Goal: Navigation & Orientation: Find specific page/section

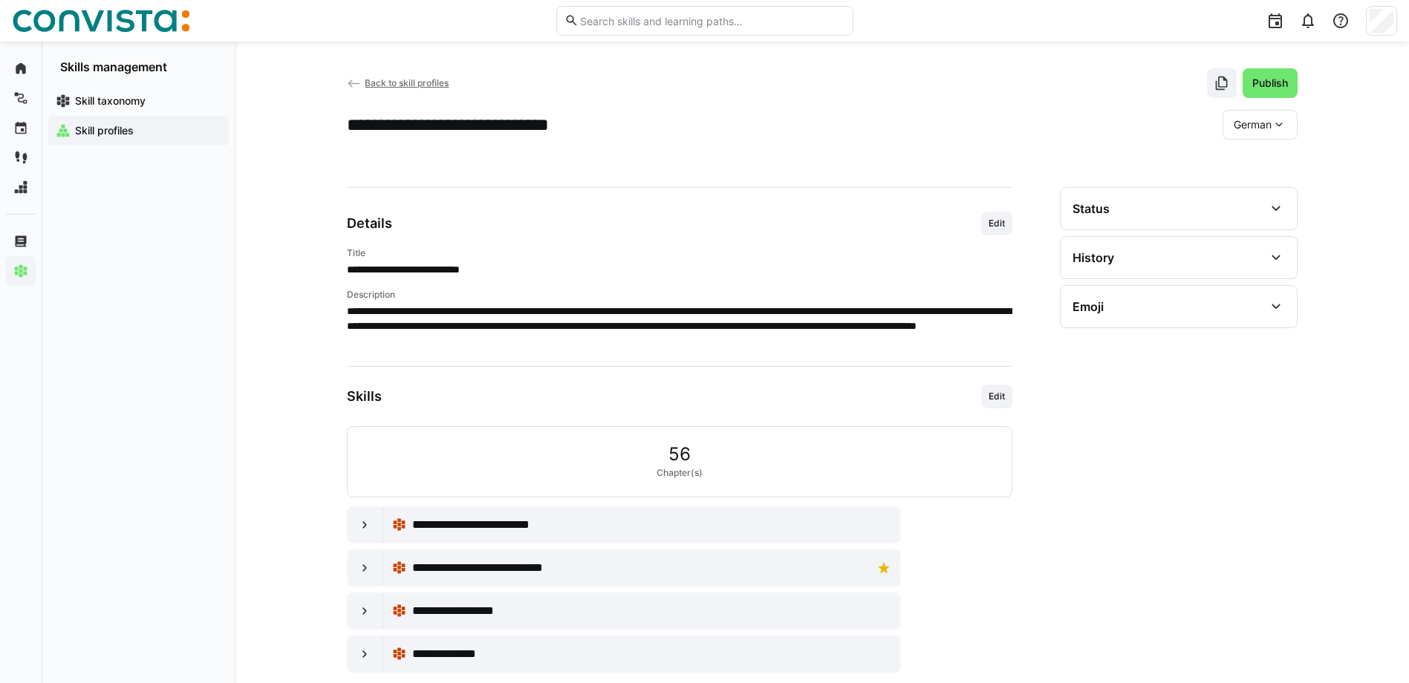
scroll to position [34, 0]
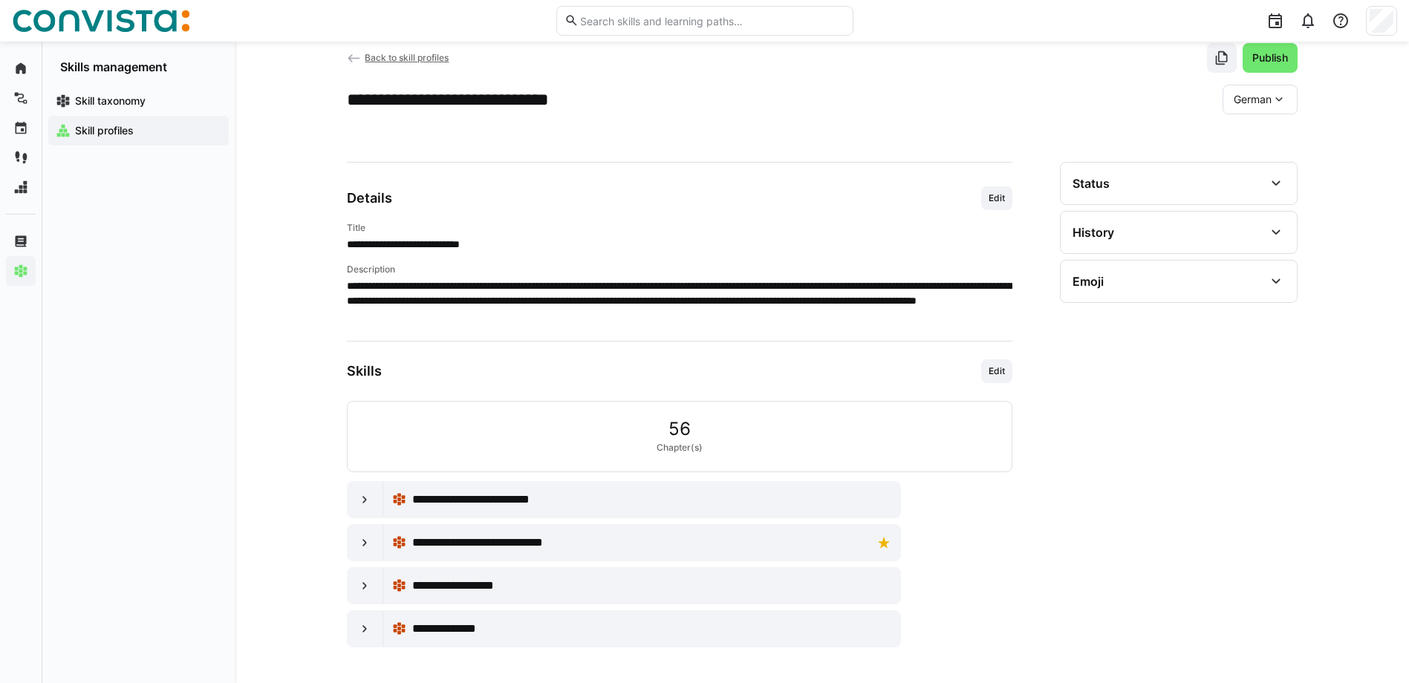
click at [755, 307] on p "**********" at bounding box center [679, 300] width 665 height 45
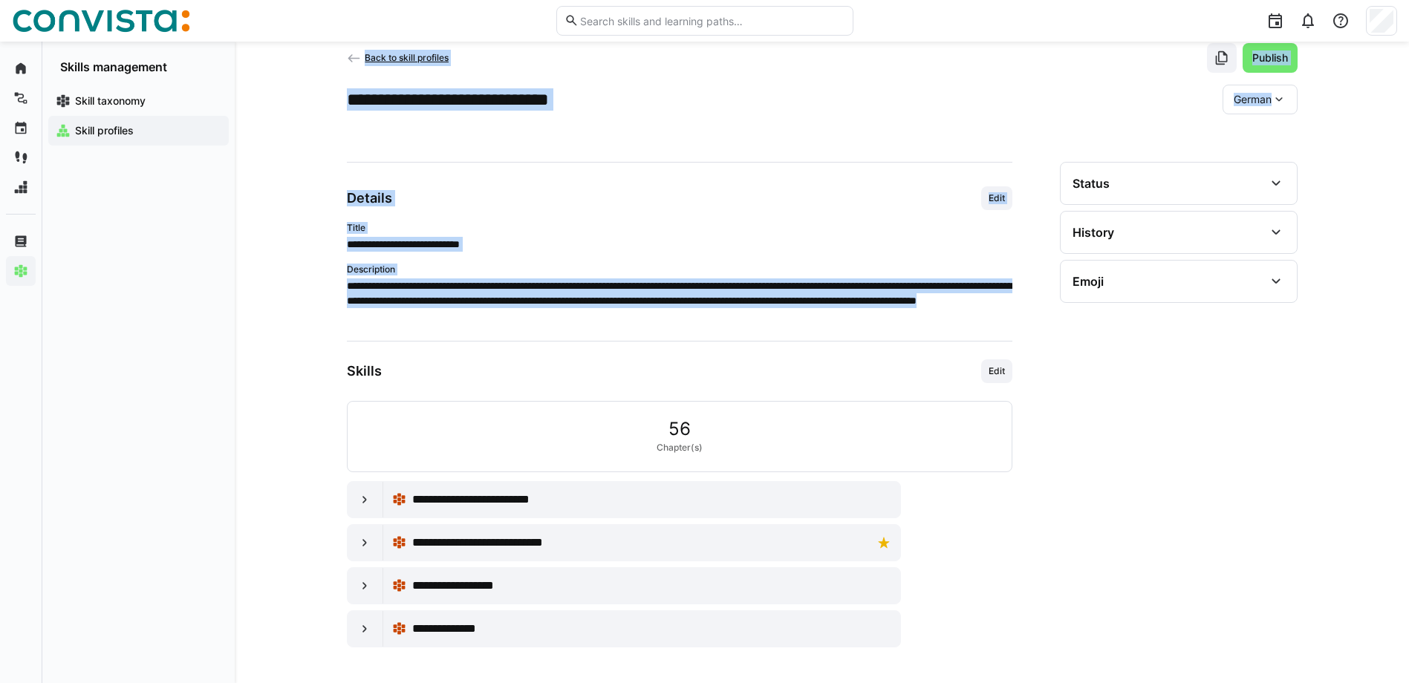
drag, startPoint x: 768, startPoint y: 310, endPoint x: 341, endPoint y: 295, distance: 427.3
click at [341, 295] on div "**********" at bounding box center [822, 345] width 1174 height 676
click at [739, 313] on p "**********" at bounding box center [679, 300] width 665 height 45
drag, startPoint x: 760, startPoint y: 319, endPoint x: 345, endPoint y: 238, distance: 422.2
click at [345, 238] on div "**********" at bounding box center [822, 345] width 1174 height 676
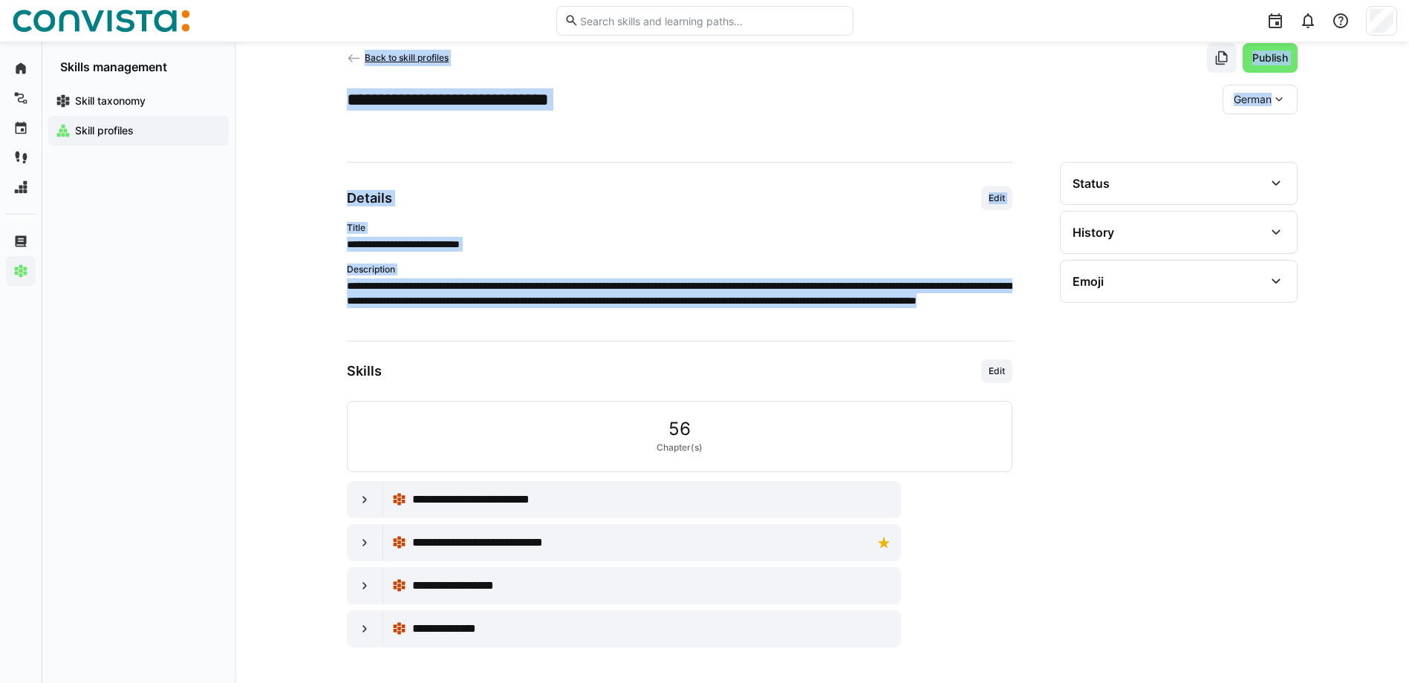
copy div "**********"
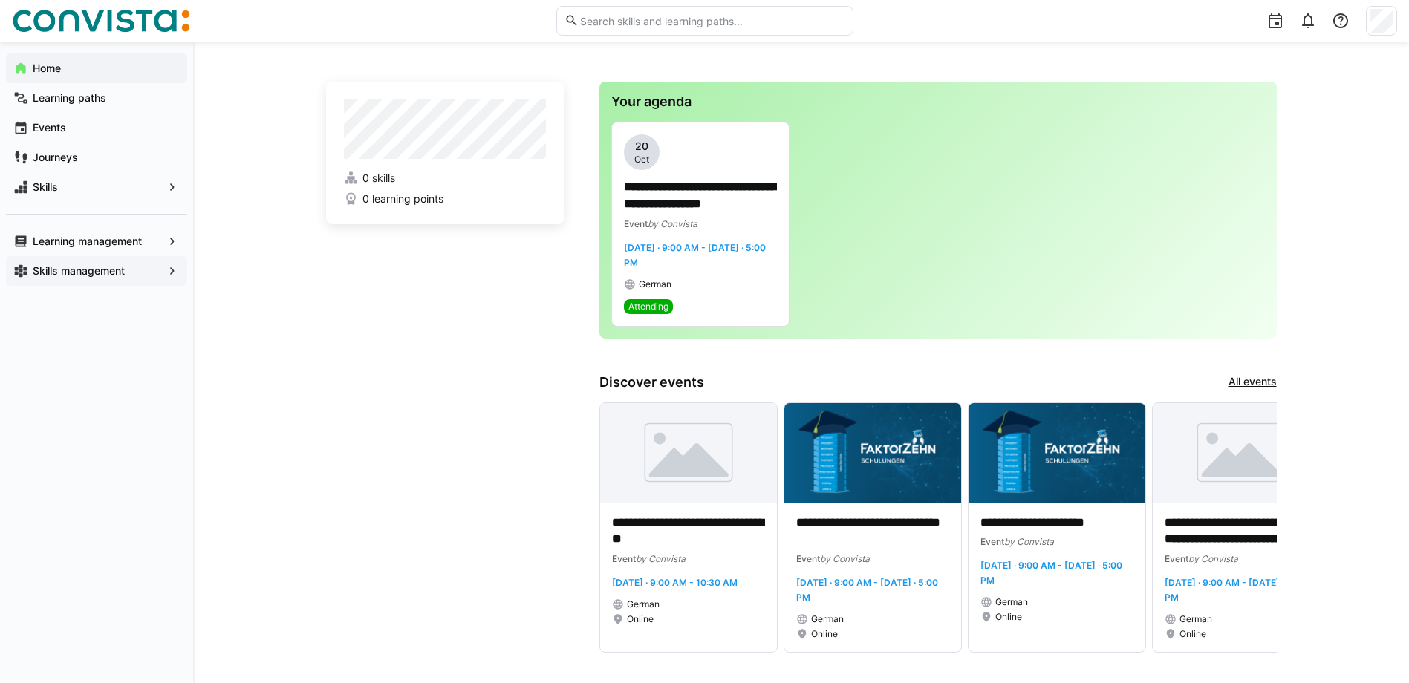
click at [120, 260] on div "Skills management" at bounding box center [96, 271] width 181 height 30
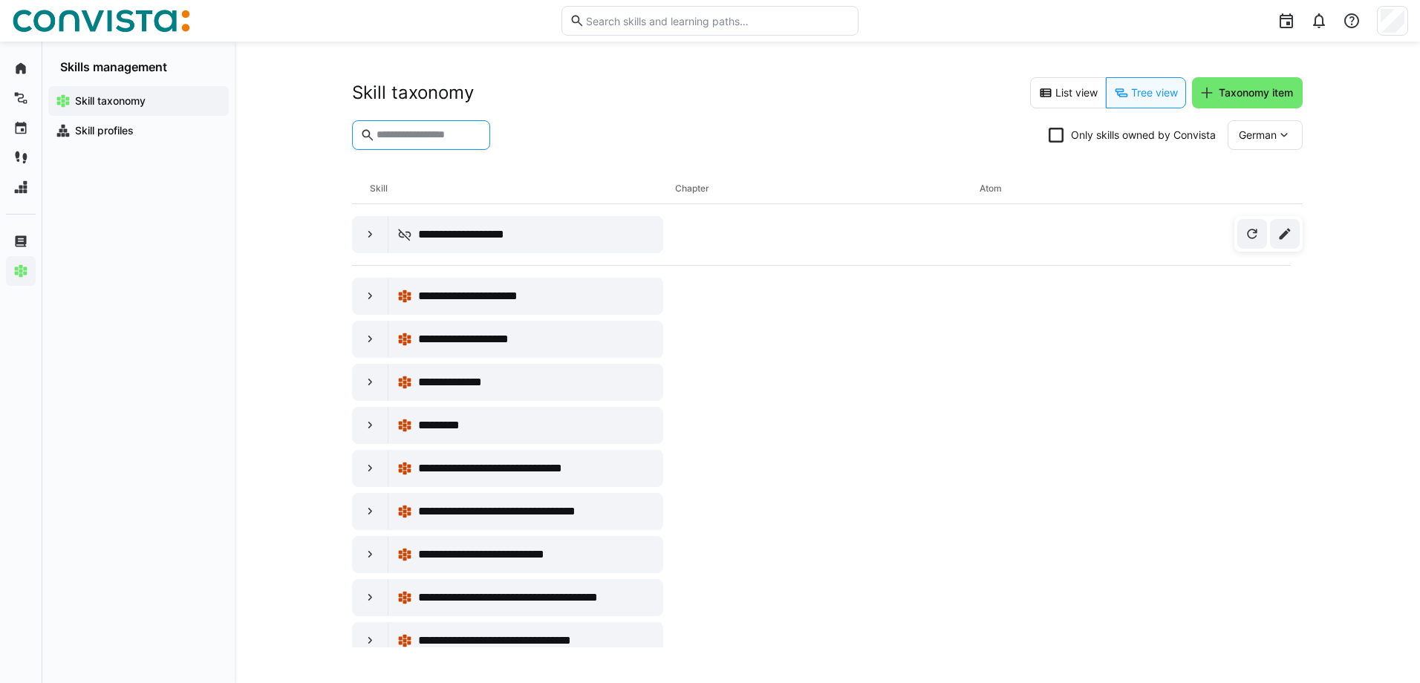
click at [449, 140] on input "text" at bounding box center [428, 134] width 107 height 13
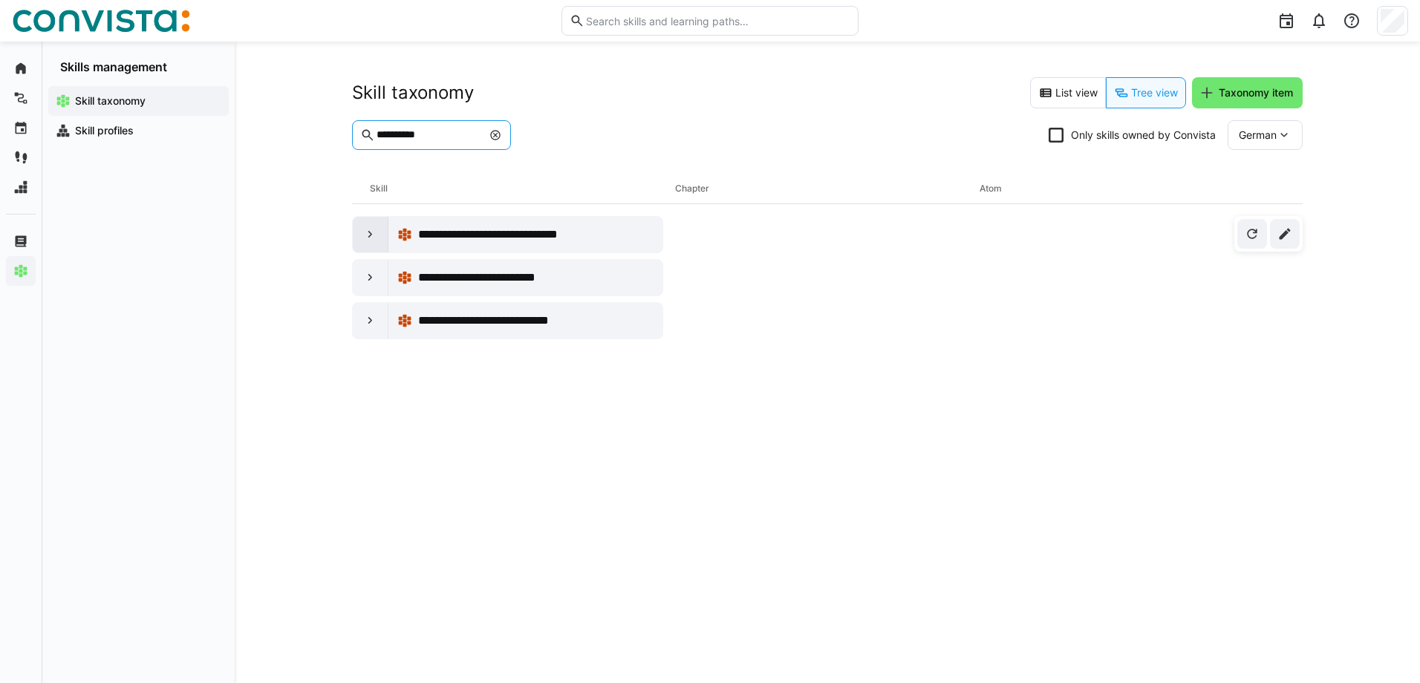
type input "**********"
click at [374, 244] on div at bounding box center [371, 235] width 36 height 36
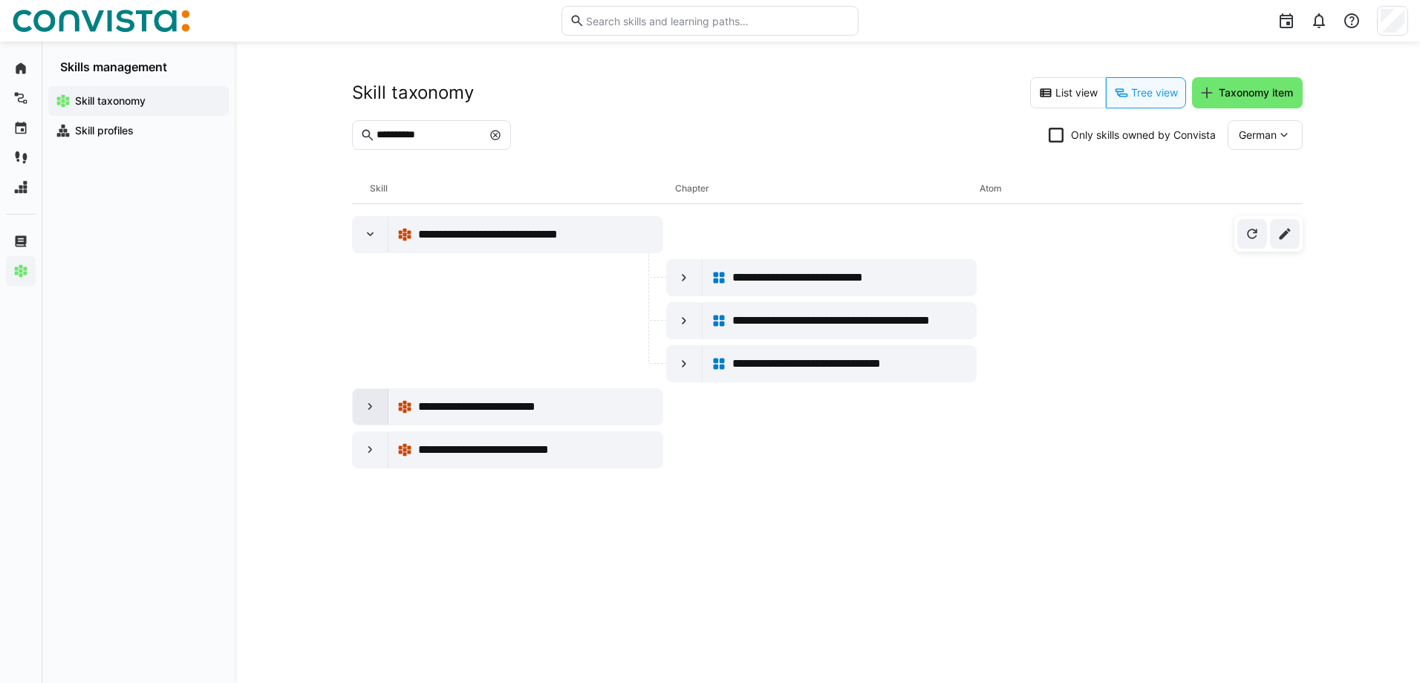
click at [365, 407] on eds-icon at bounding box center [370, 407] width 15 height 15
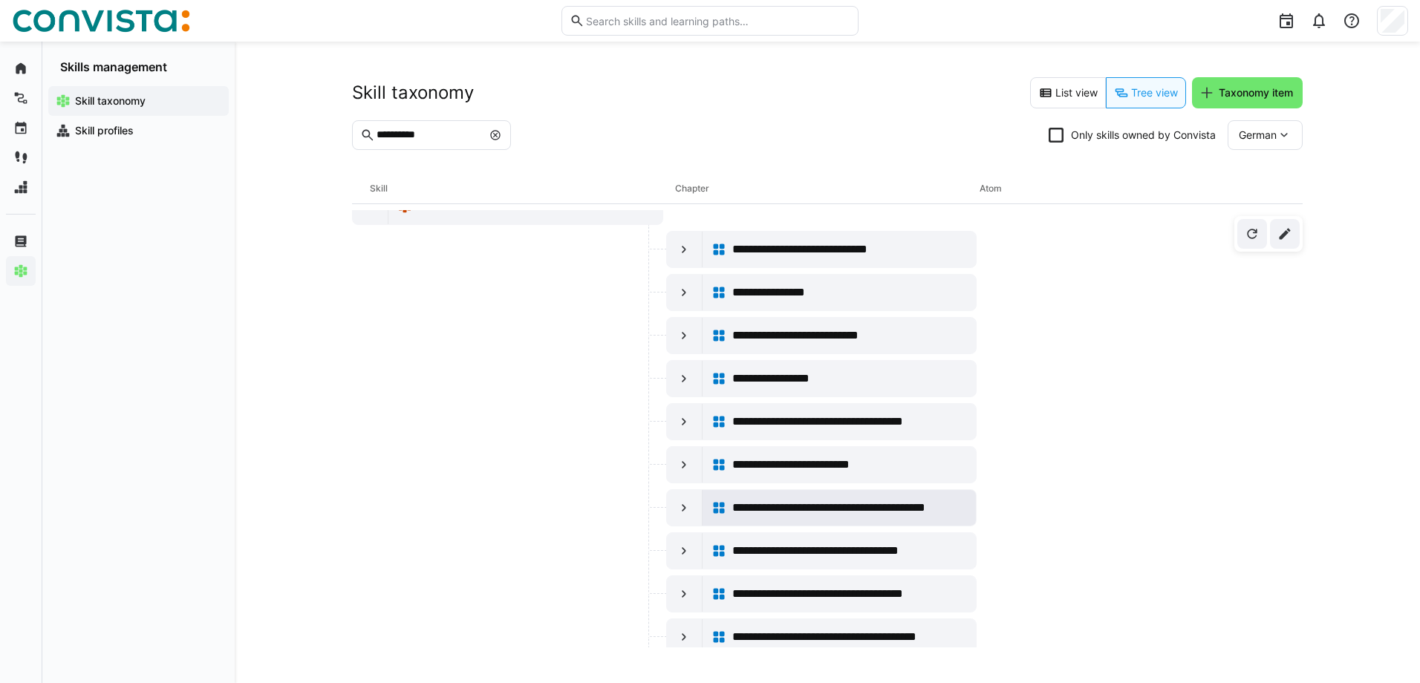
scroll to position [223, 0]
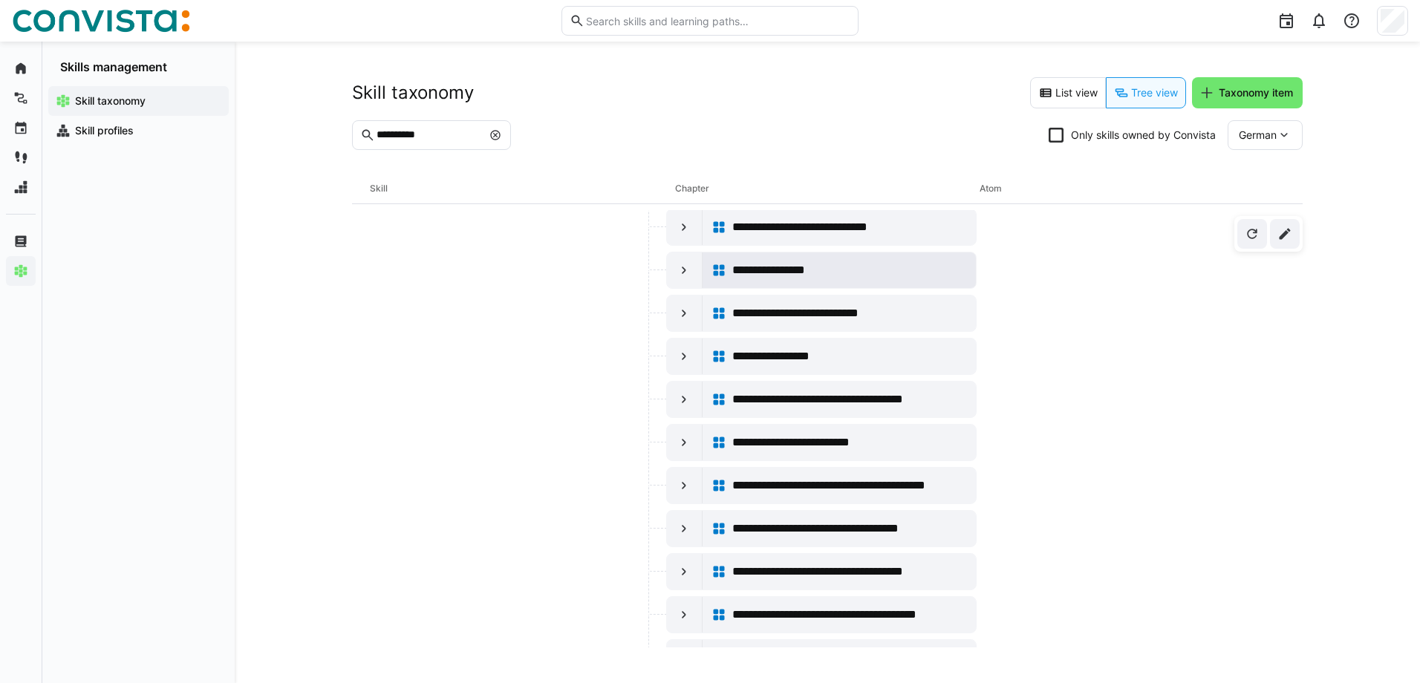
click at [732, 267] on span "**********" at bounding box center [786, 270] width 108 height 18
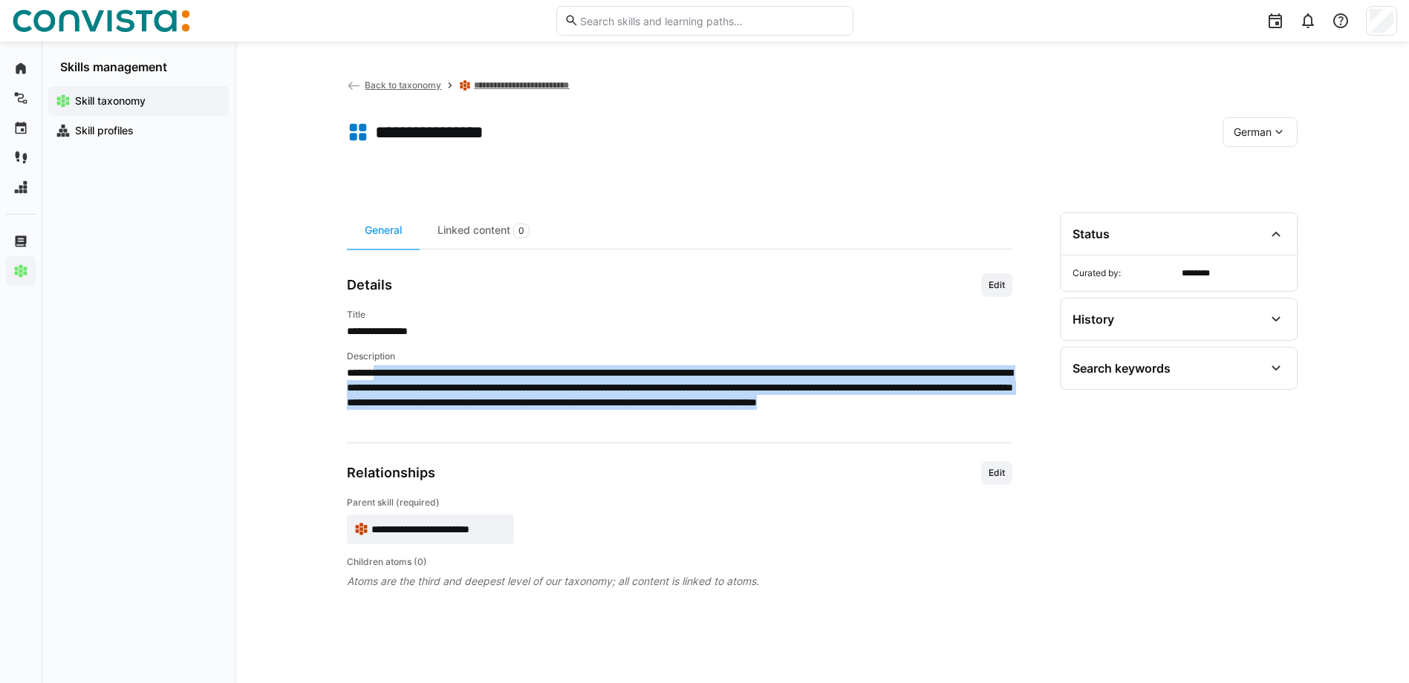
drag, startPoint x: 728, startPoint y: 415, endPoint x: 867, endPoint y: 437, distance: 140.5
click at [867, 437] on app-general "**********" at bounding box center [679, 431] width 665 height 316
click at [617, 396] on span "**********" at bounding box center [679, 394] width 665 height 59
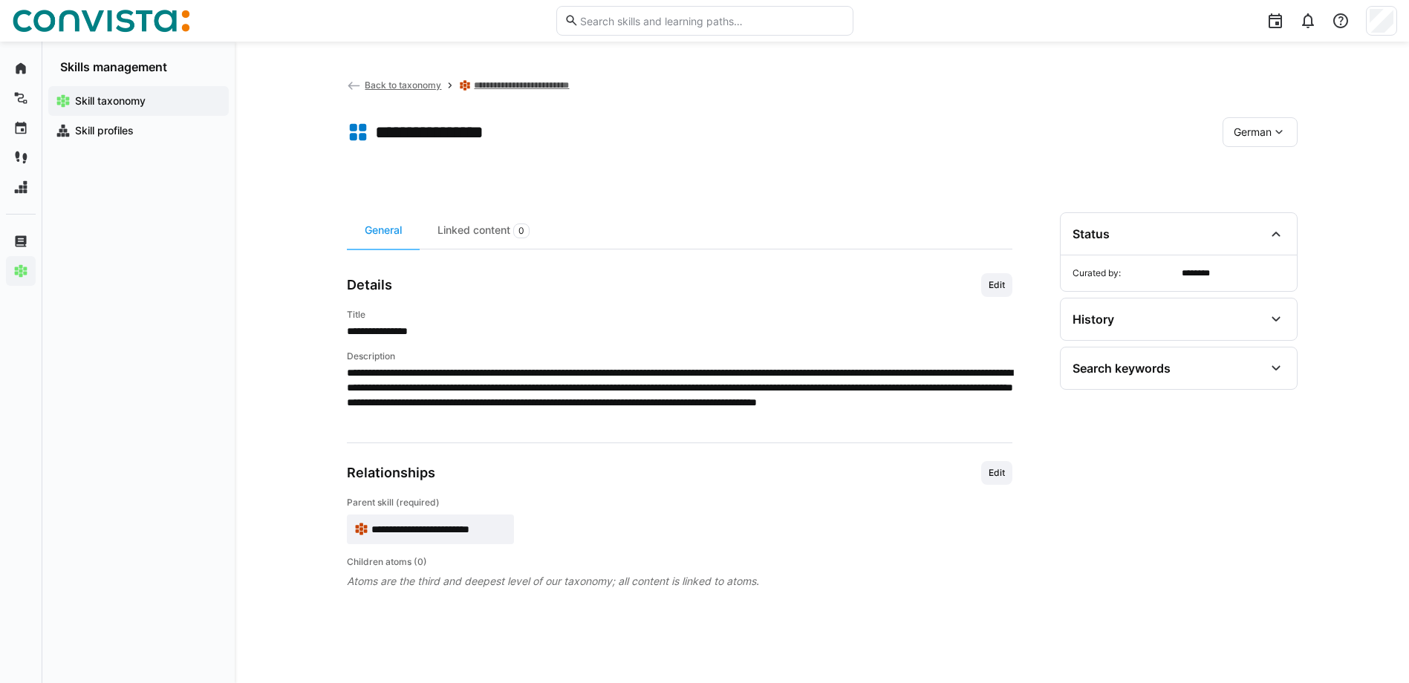
click at [360, 334] on span "**********" at bounding box center [679, 331] width 665 height 15
click at [1294, 125] on div "German" at bounding box center [1259, 132] width 75 height 30
click at [1354, 112] on div "**********" at bounding box center [822, 363] width 1174 height 642
click at [111, 140] on div "Skill profiles" at bounding box center [138, 131] width 180 height 30
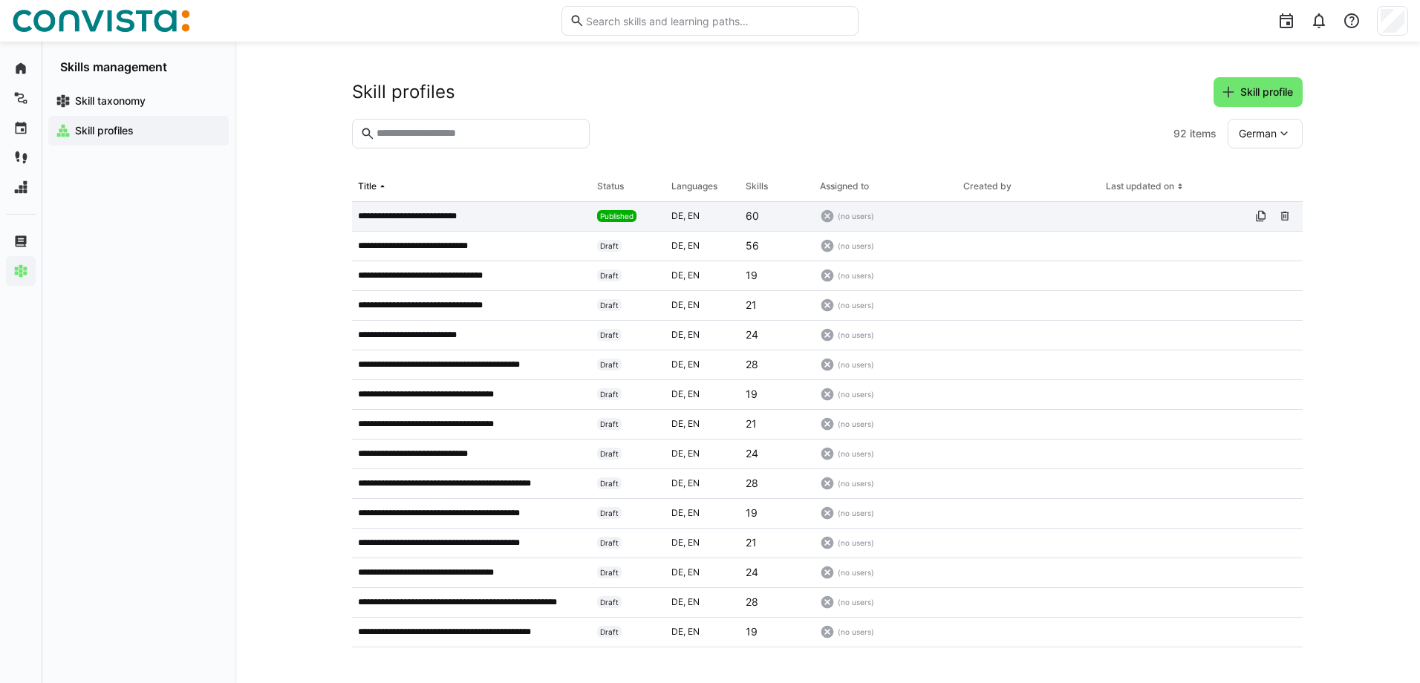
click at [458, 224] on div "**********" at bounding box center [471, 217] width 239 height 30
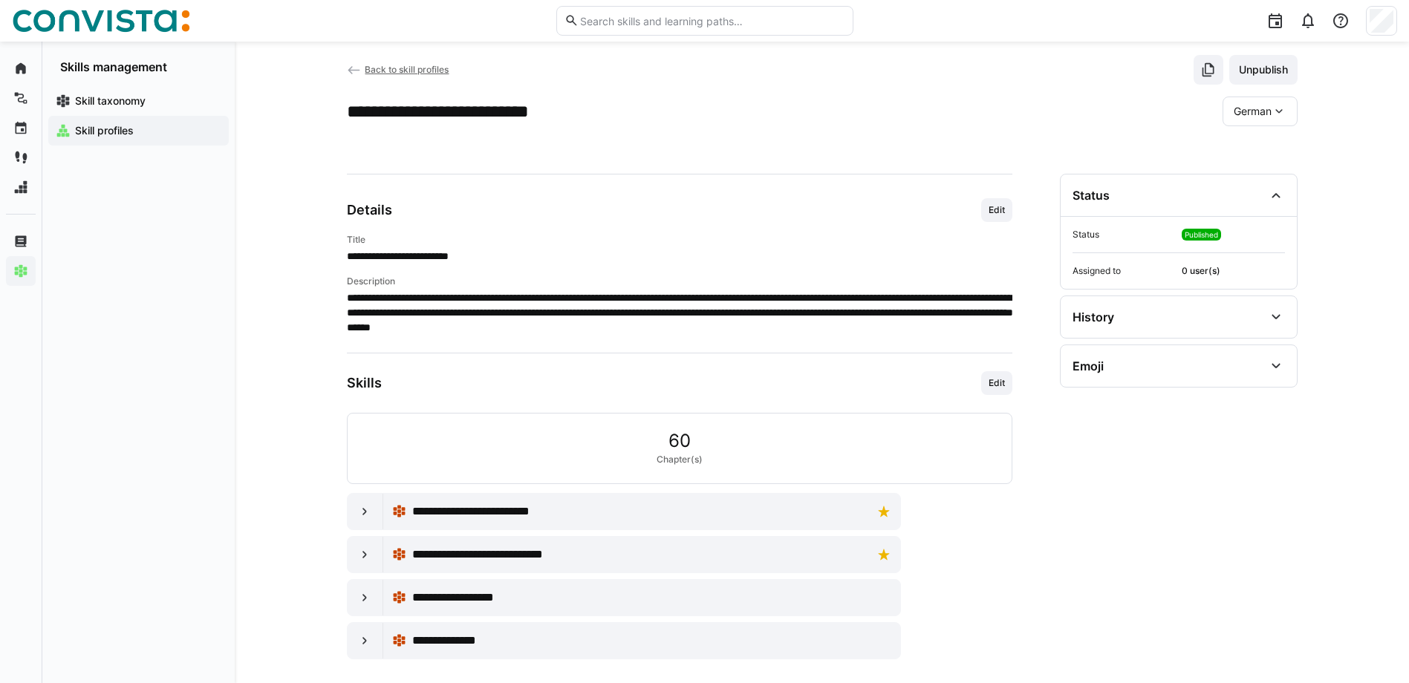
scroll to position [34, 0]
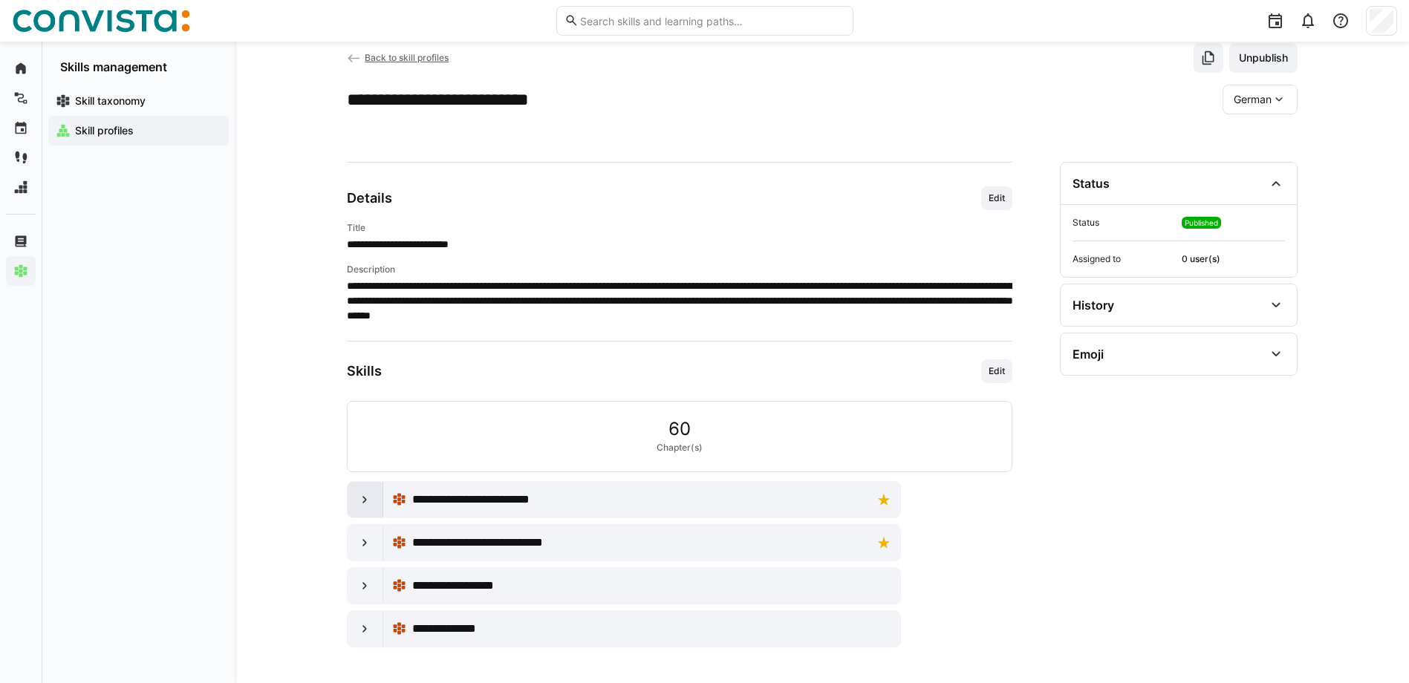
click at [361, 513] on div at bounding box center [366, 500] width 36 height 36
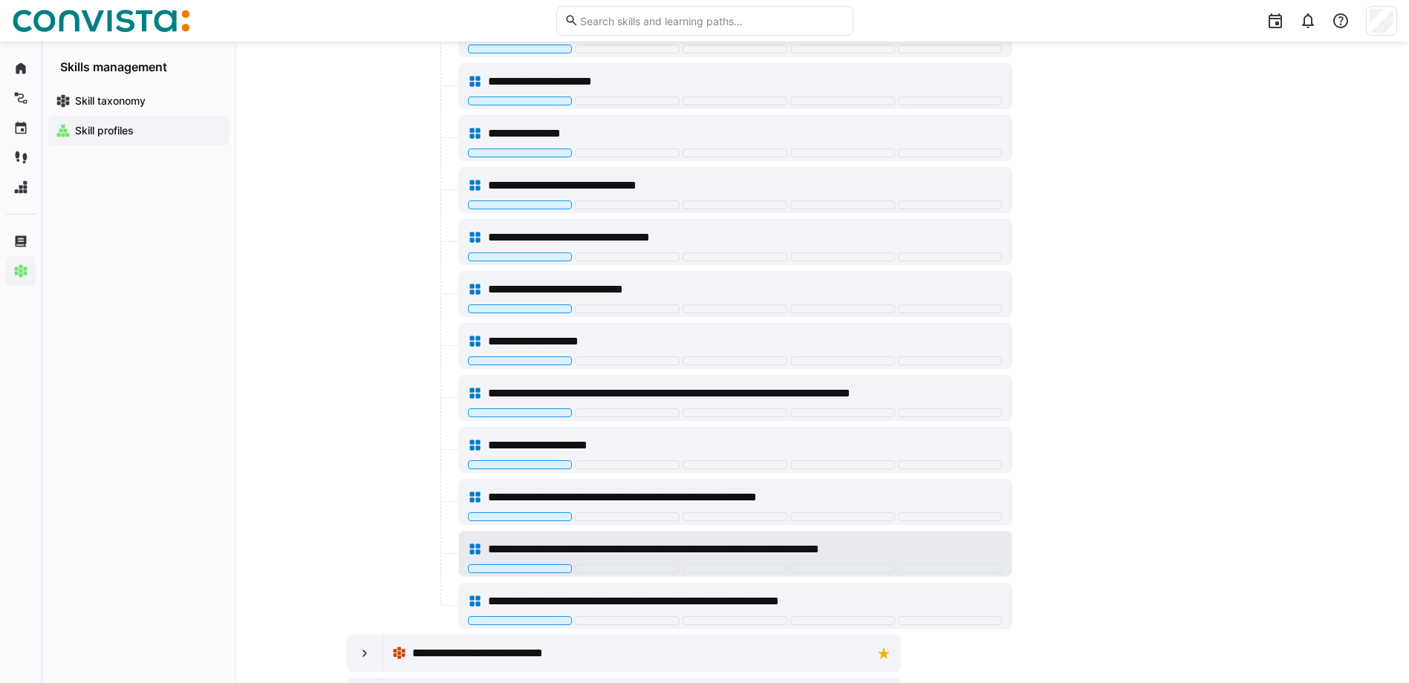
scroll to position [1854, 0]
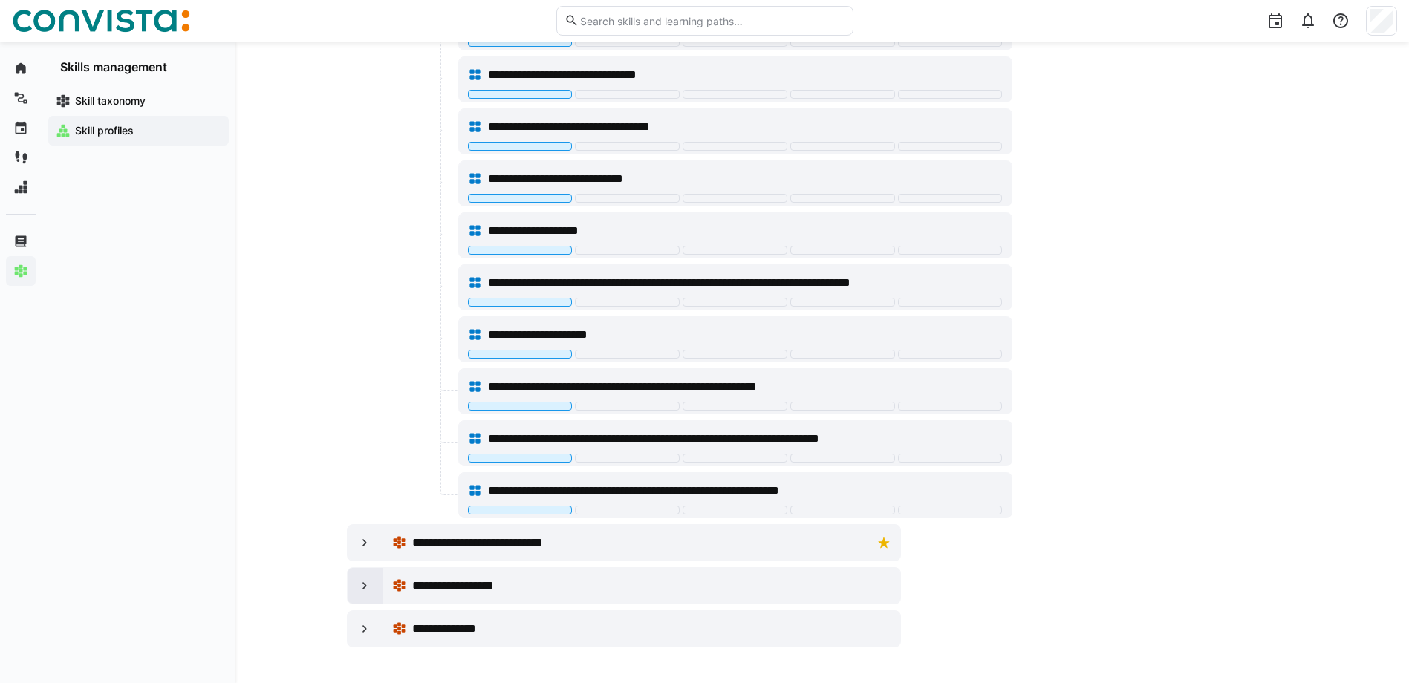
click at [356, 579] on div at bounding box center [366, 586] width 36 height 36
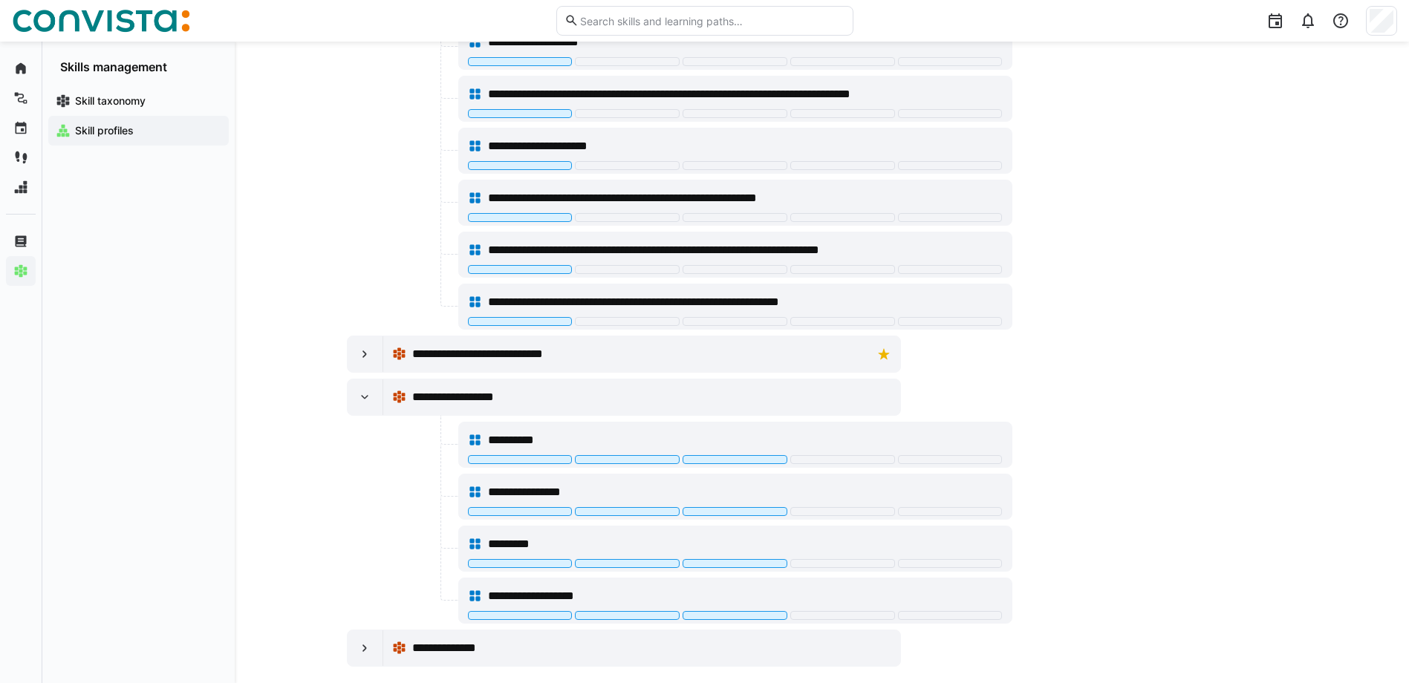
scroll to position [2061, 0]
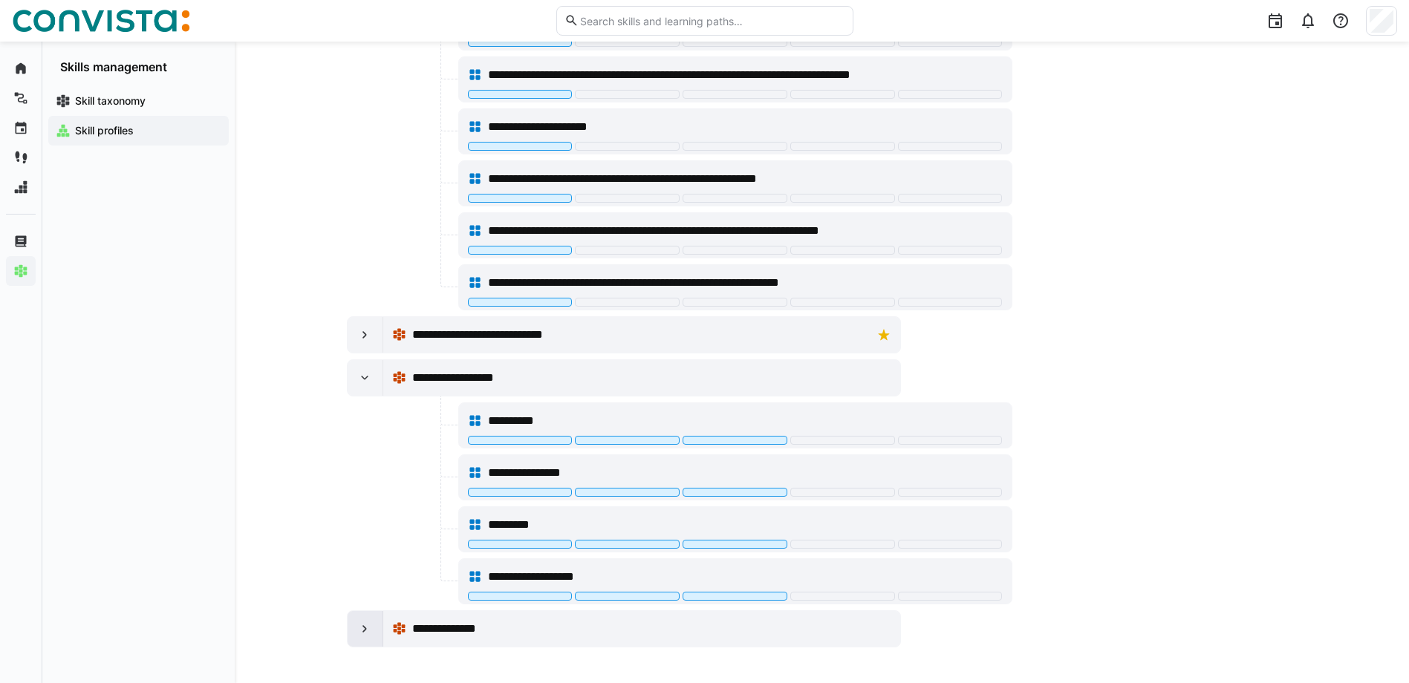
click at [359, 619] on div at bounding box center [366, 629] width 36 height 36
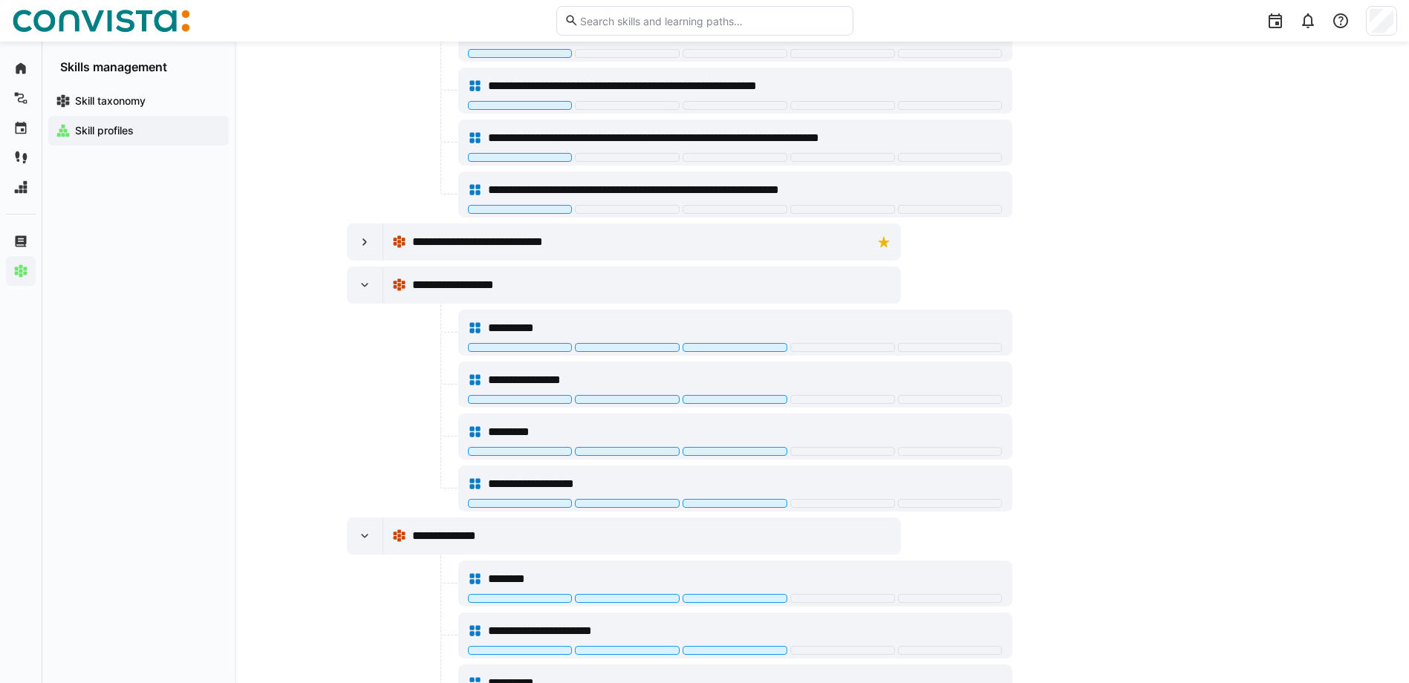
scroll to position [2269, 0]
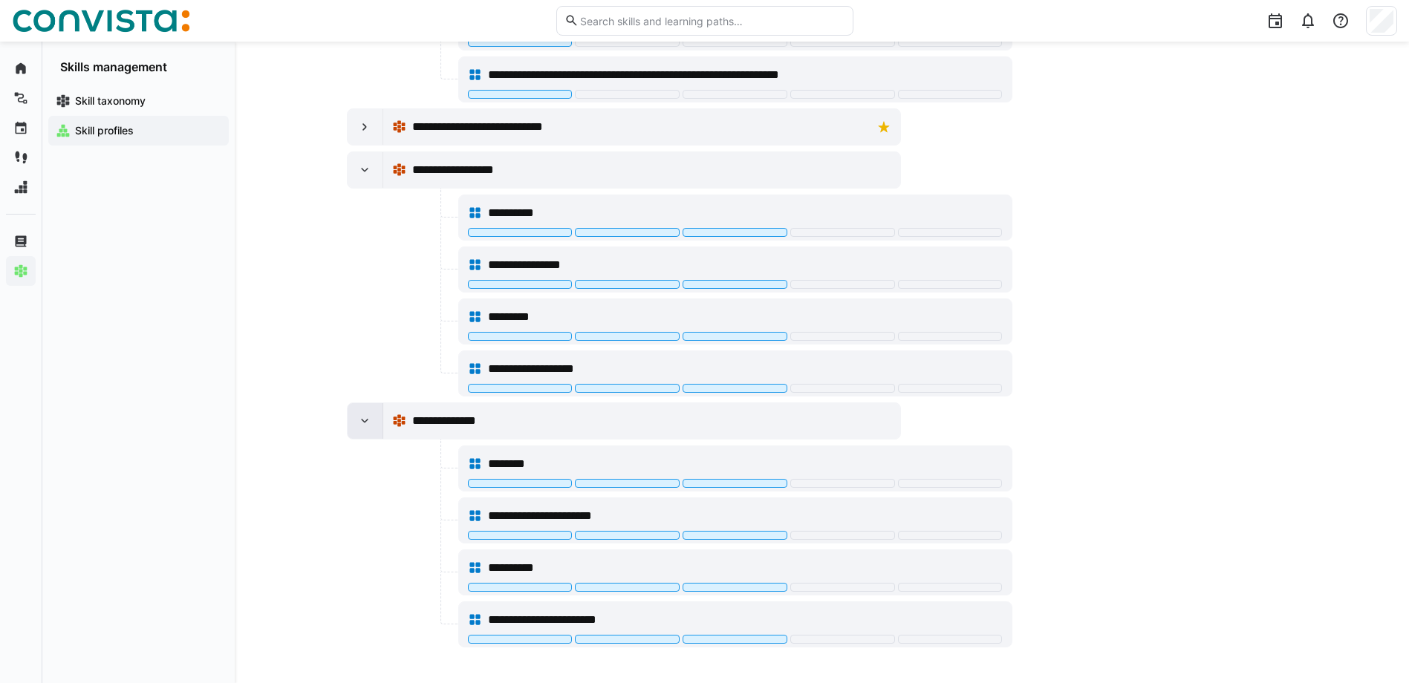
click at [361, 428] on div at bounding box center [366, 421] width 36 height 36
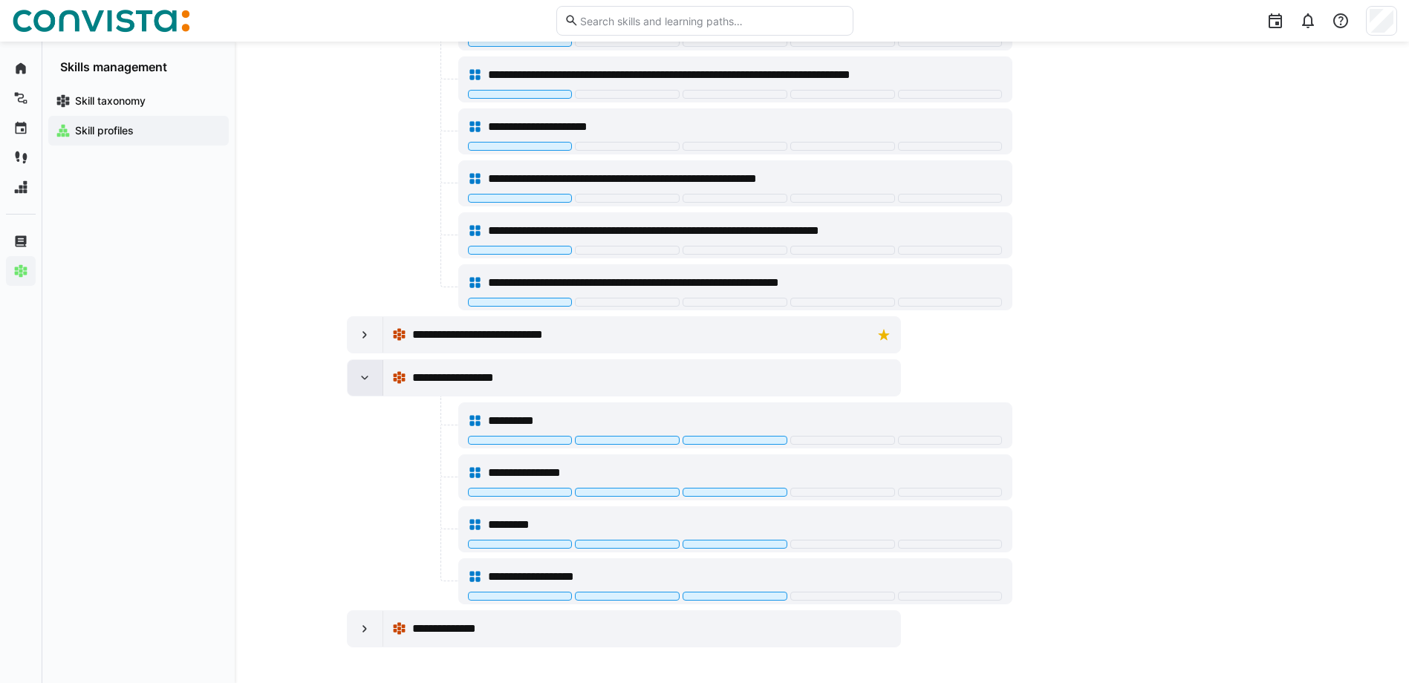
click at [353, 376] on div at bounding box center [366, 378] width 36 height 36
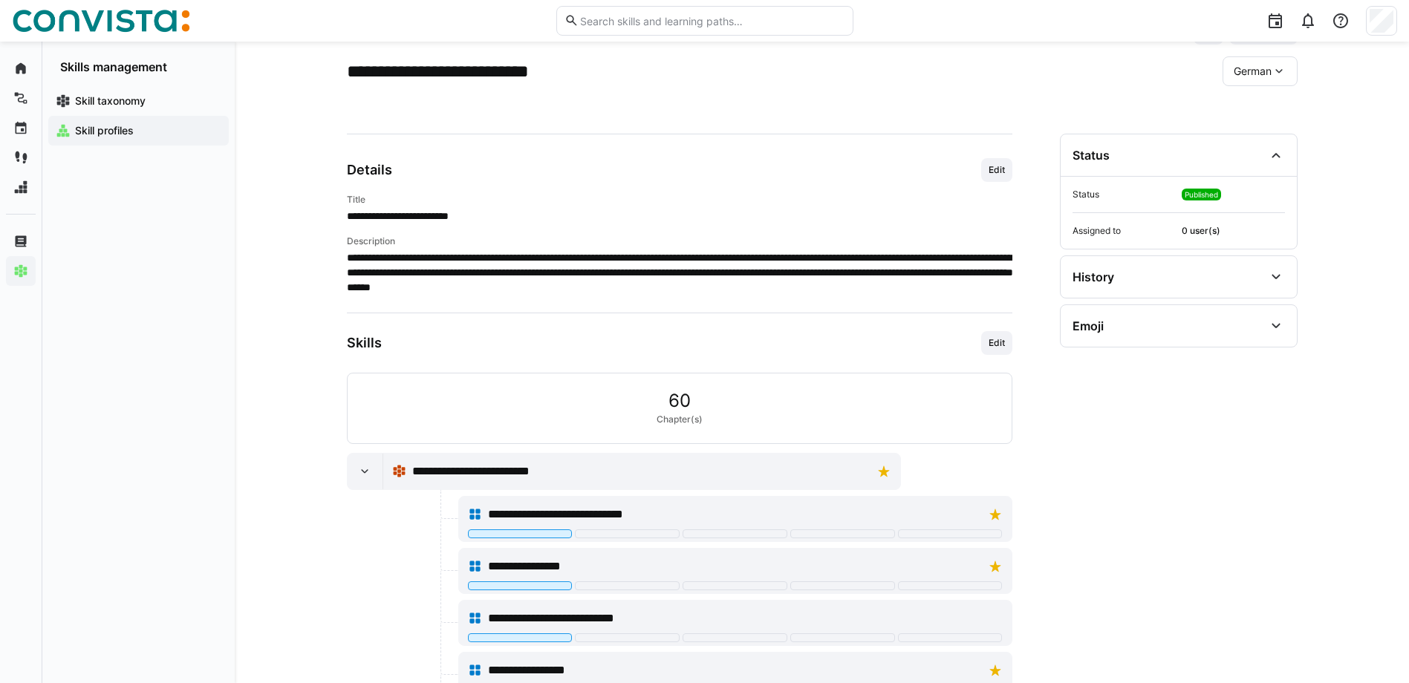
scroll to position [149, 0]
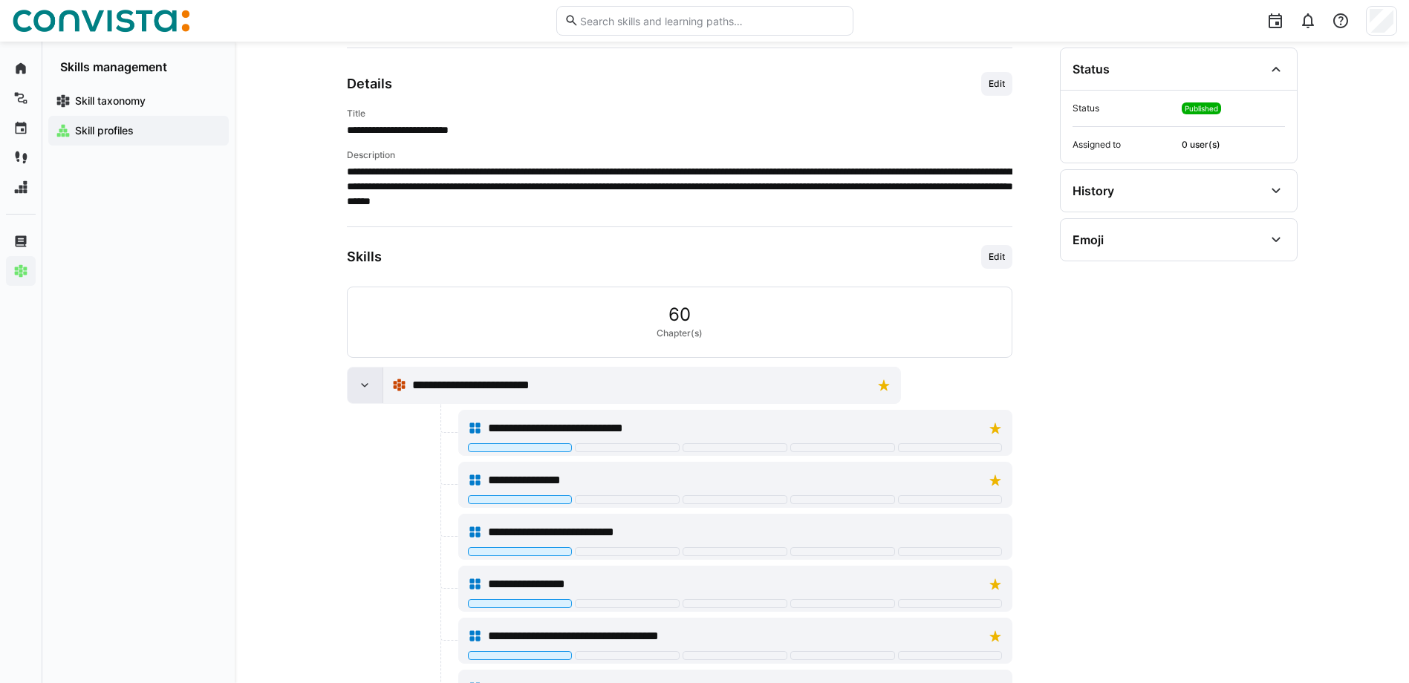
click at [364, 380] on eds-icon at bounding box center [364, 385] width 15 height 15
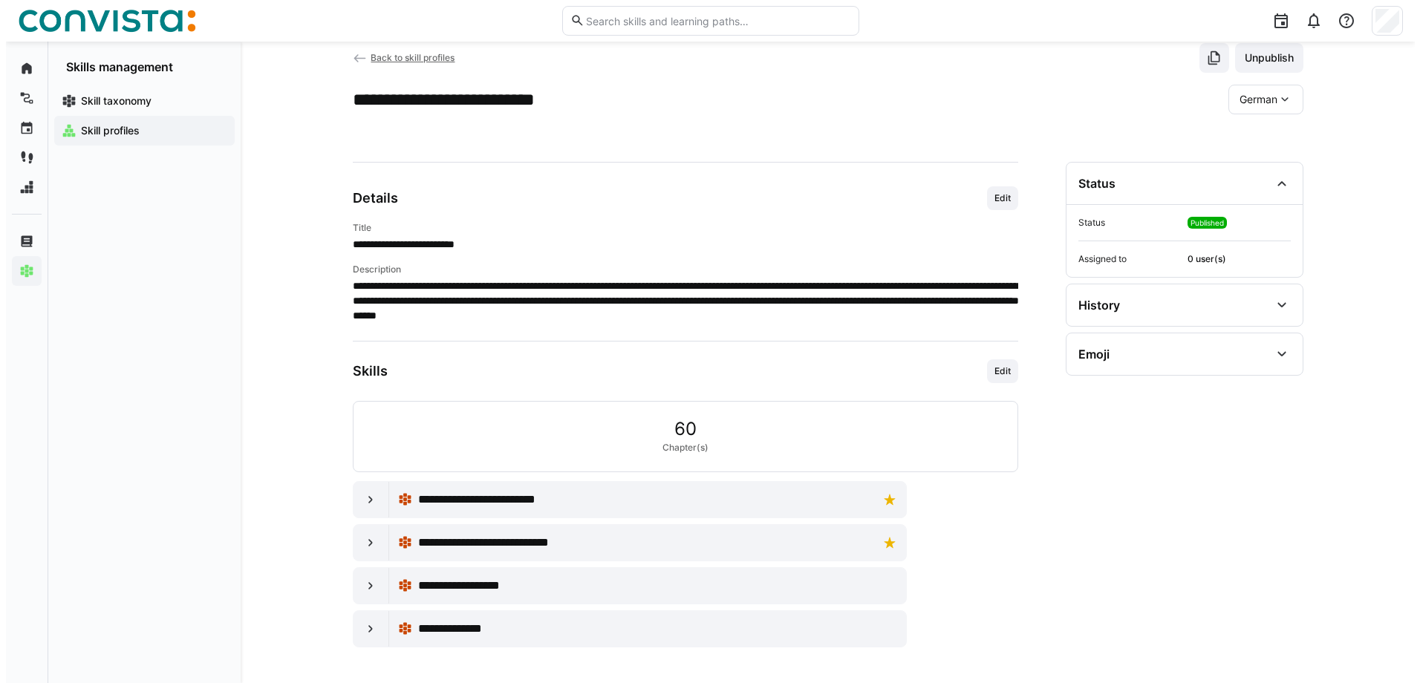
scroll to position [0, 0]
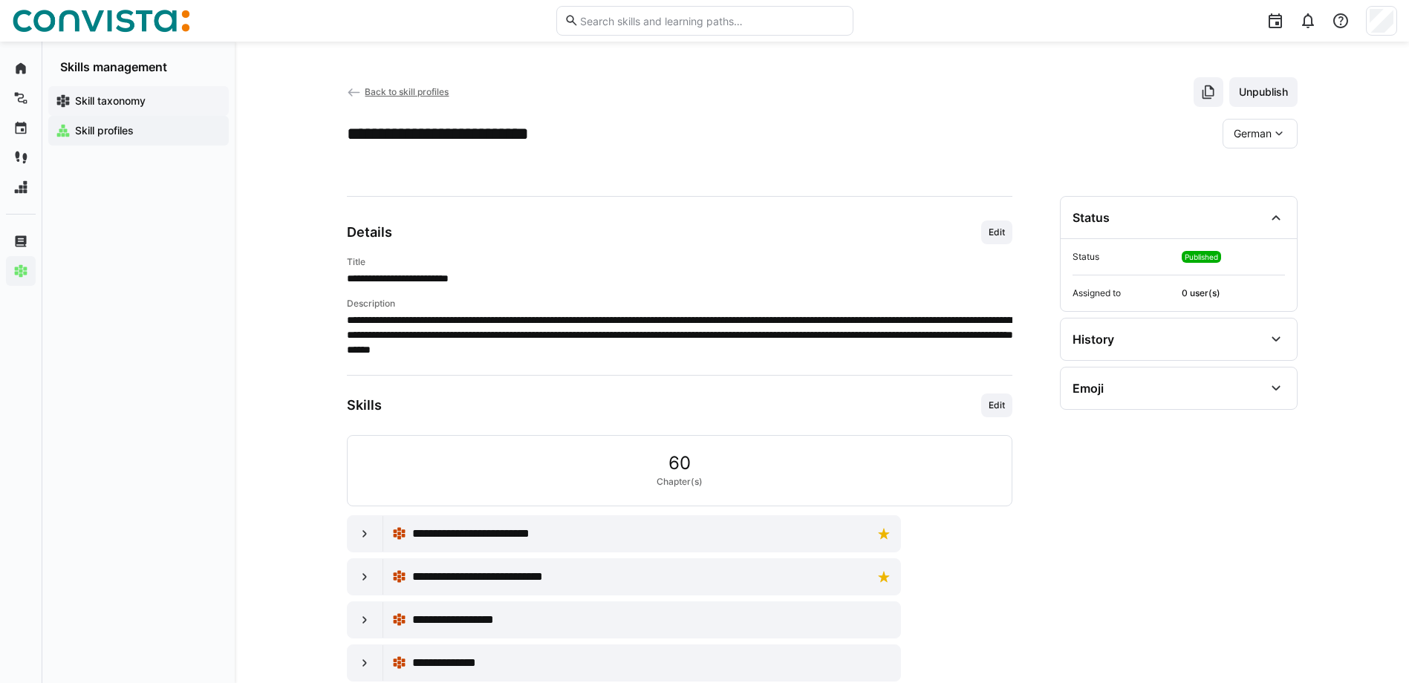
click at [0, 0] on app-navigation-label "Skill taxonomy" at bounding box center [0, 0] width 0 height 0
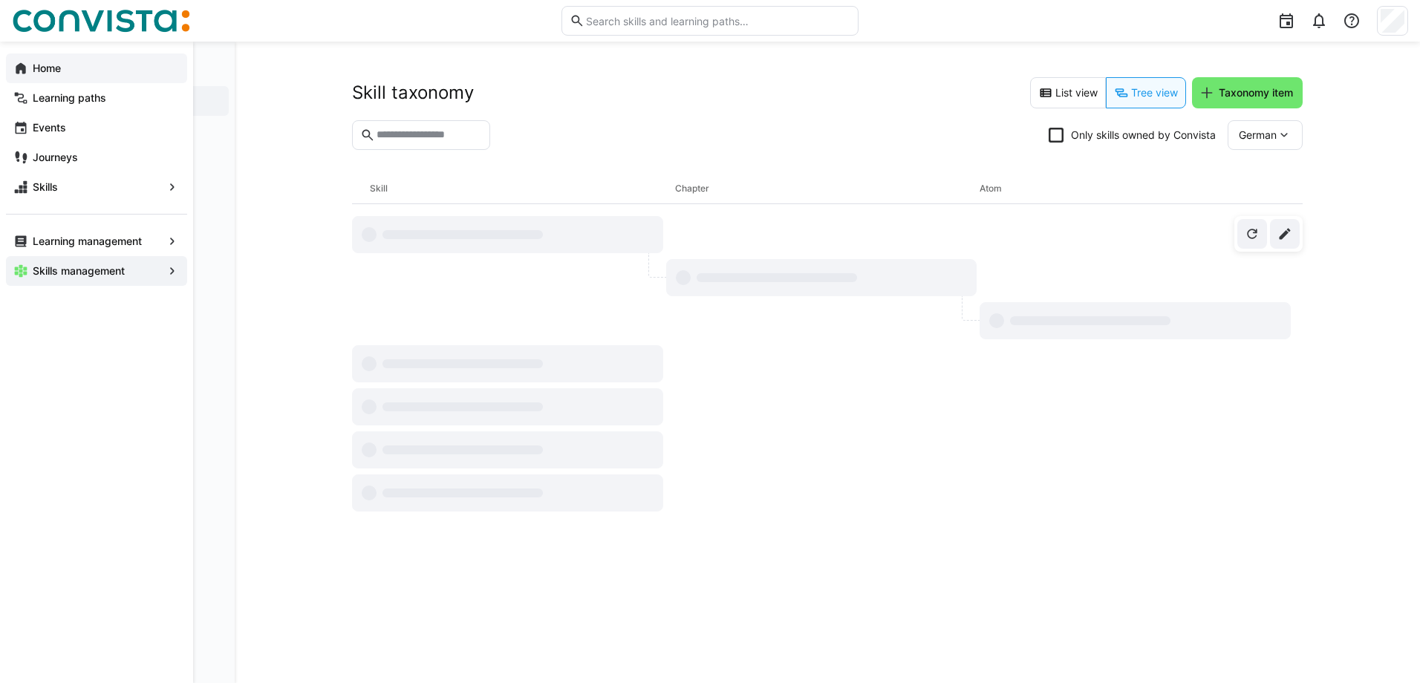
click at [0, 0] on app-navigation-label "Home" at bounding box center [0, 0] width 0 height 0
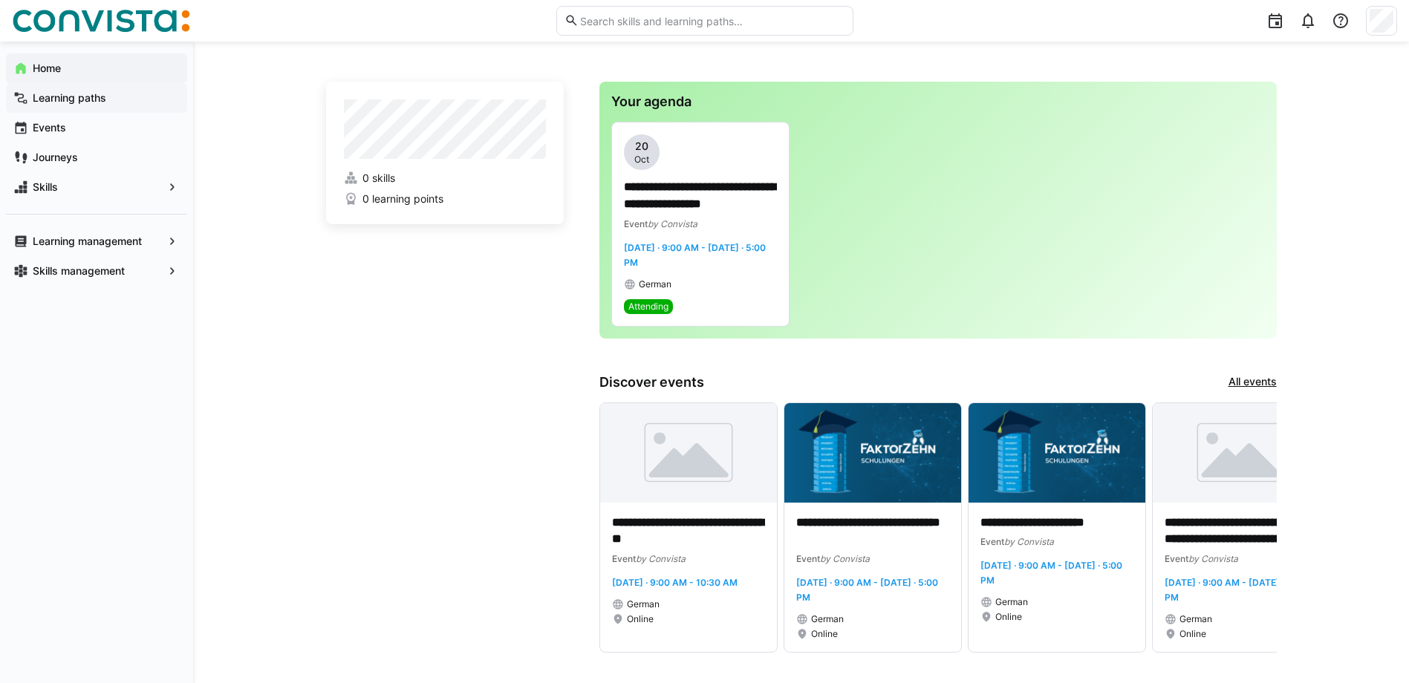
click at [100, 104] on span "Learning paths" at bounding box center [104, 98] width 149 height 15
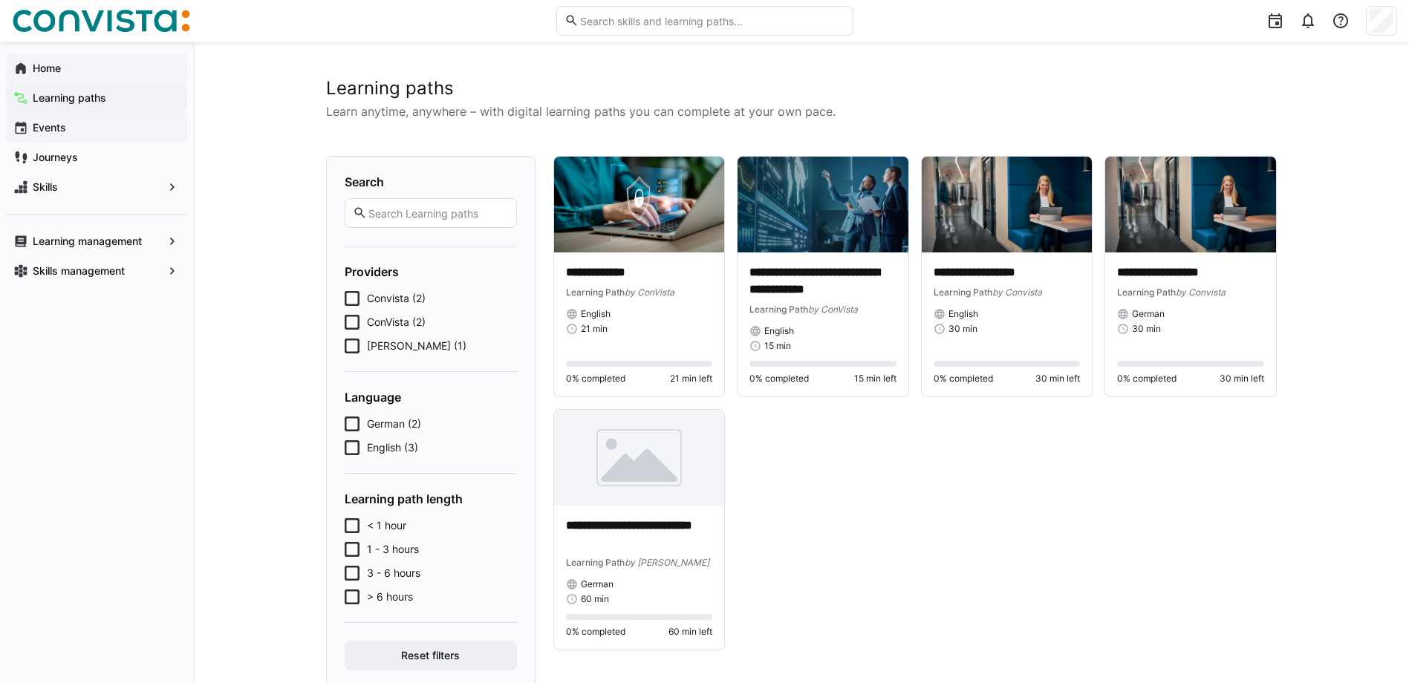
click at [87, 137] on div "Events" at bounding box center [96, 128] width 181 height 30
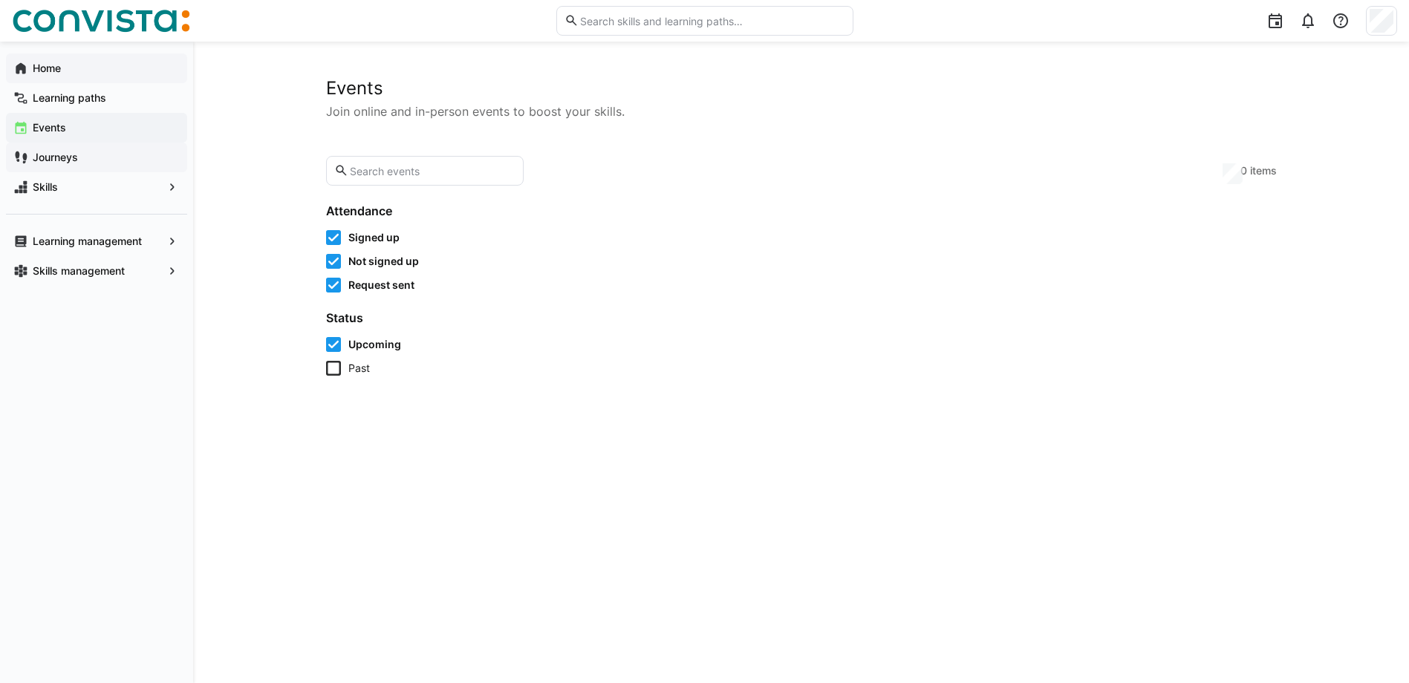
click at [111, 158] on span "Journeys" at bounding box center [104, 157] width 149 height 15
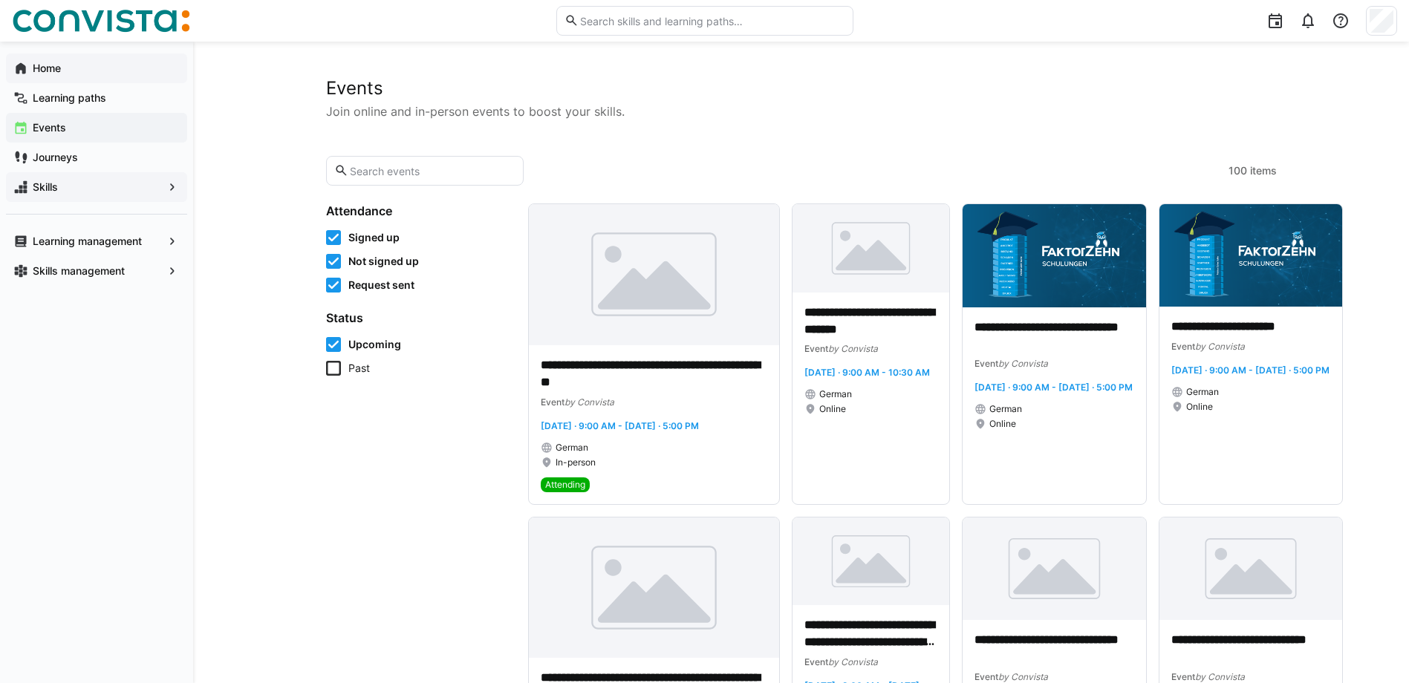
click at [100, 191] on span "Skills" at bounding box center [96, 187] width 132 height 15
click at [123, 193] on span "Skills" at bounding box center [96, 187] width 132 height 15
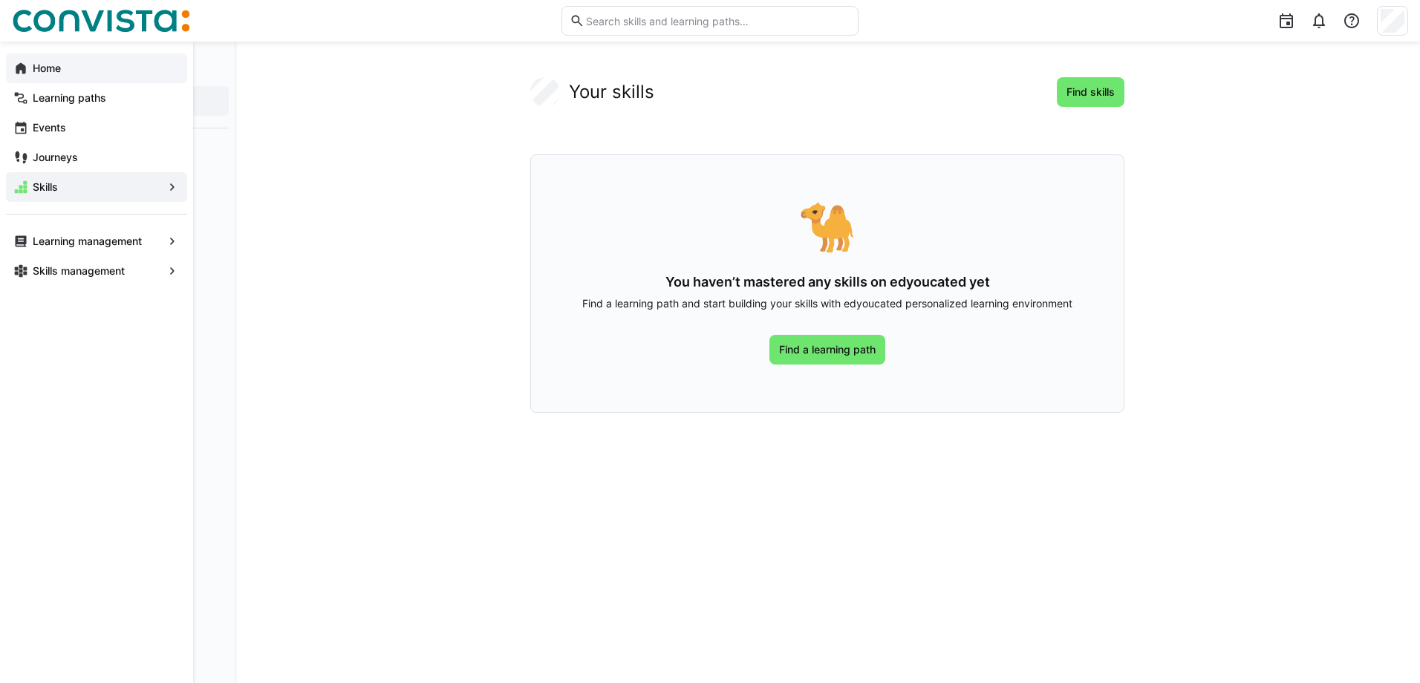
click at [159, 190] on span "Skills" at bounding box center [96, 187] width 132 height 15
click at [0, 0] on app-navigation-label "Skills management" at bounding box center [0, 0] width 0 height 0
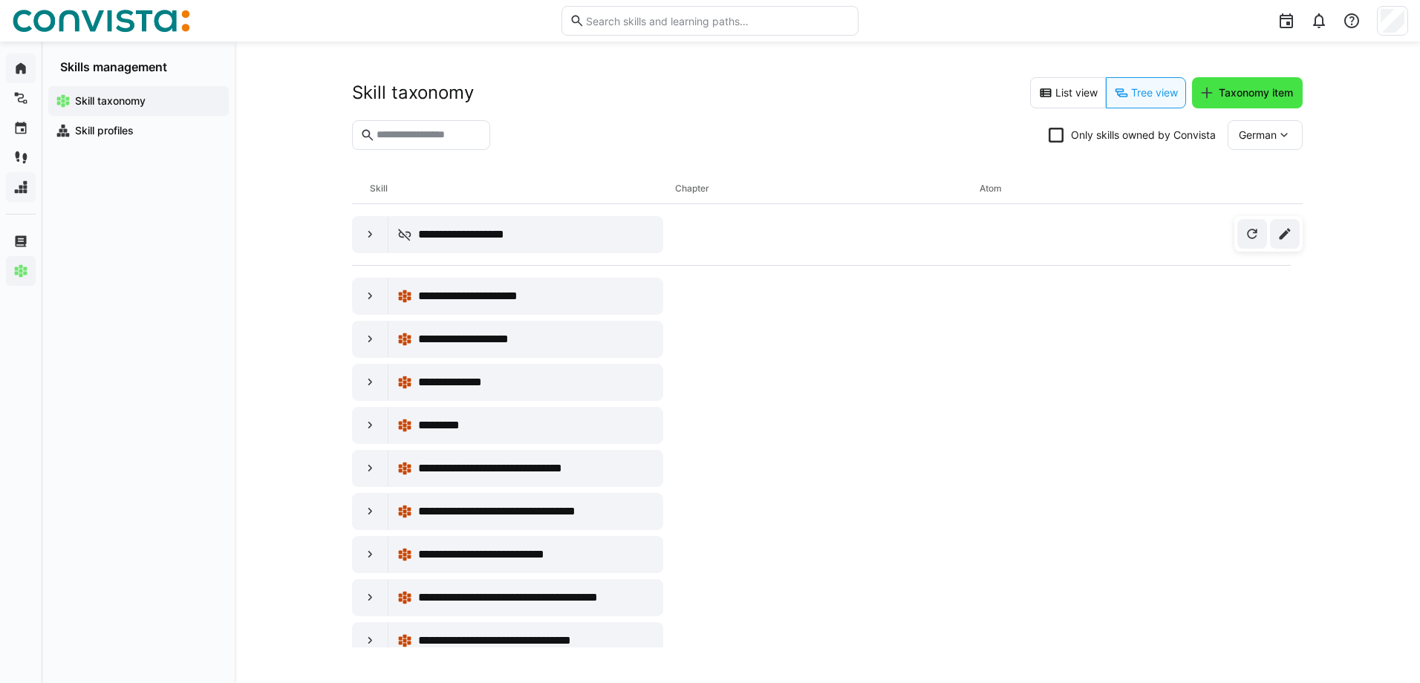
click at [1265, 104] on span "Taxonomy item" at bounding box center [1247, 92] width 111 height 31
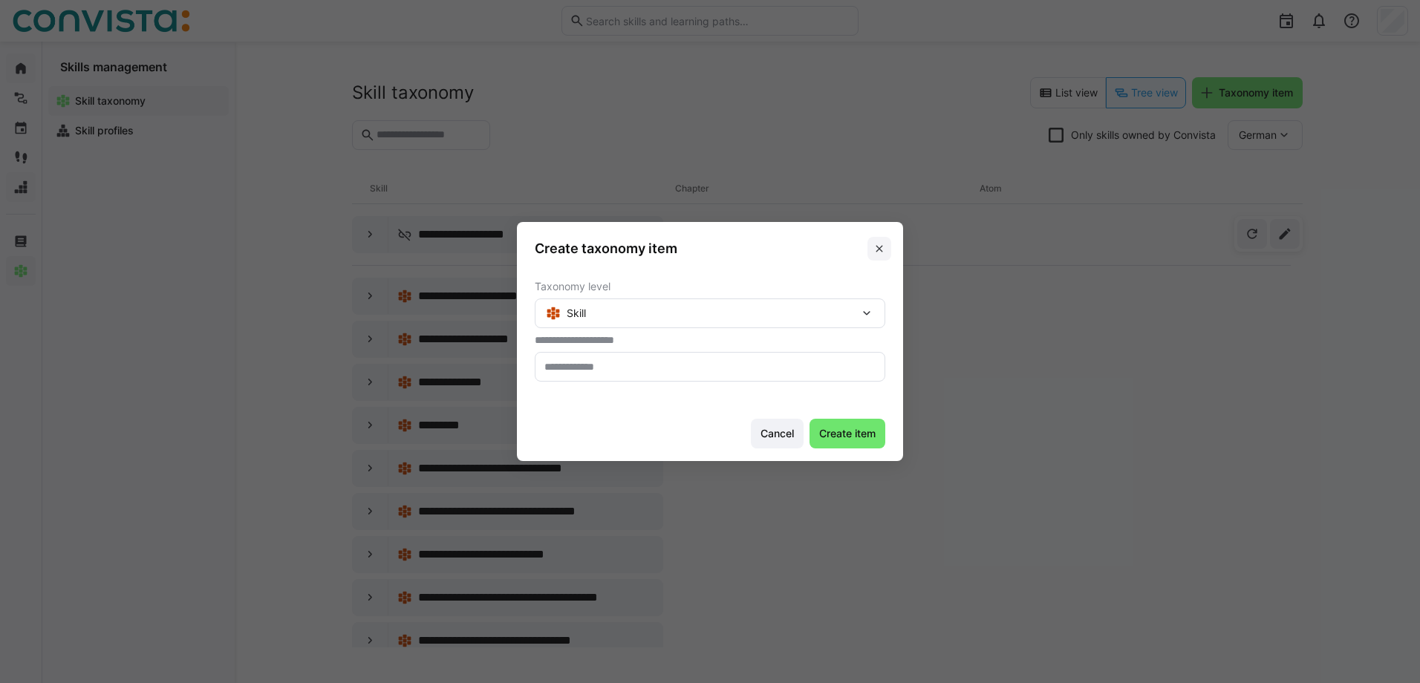
click at [878, 252] on eds-icon at bounding box center [879, 249] width 12 height 12
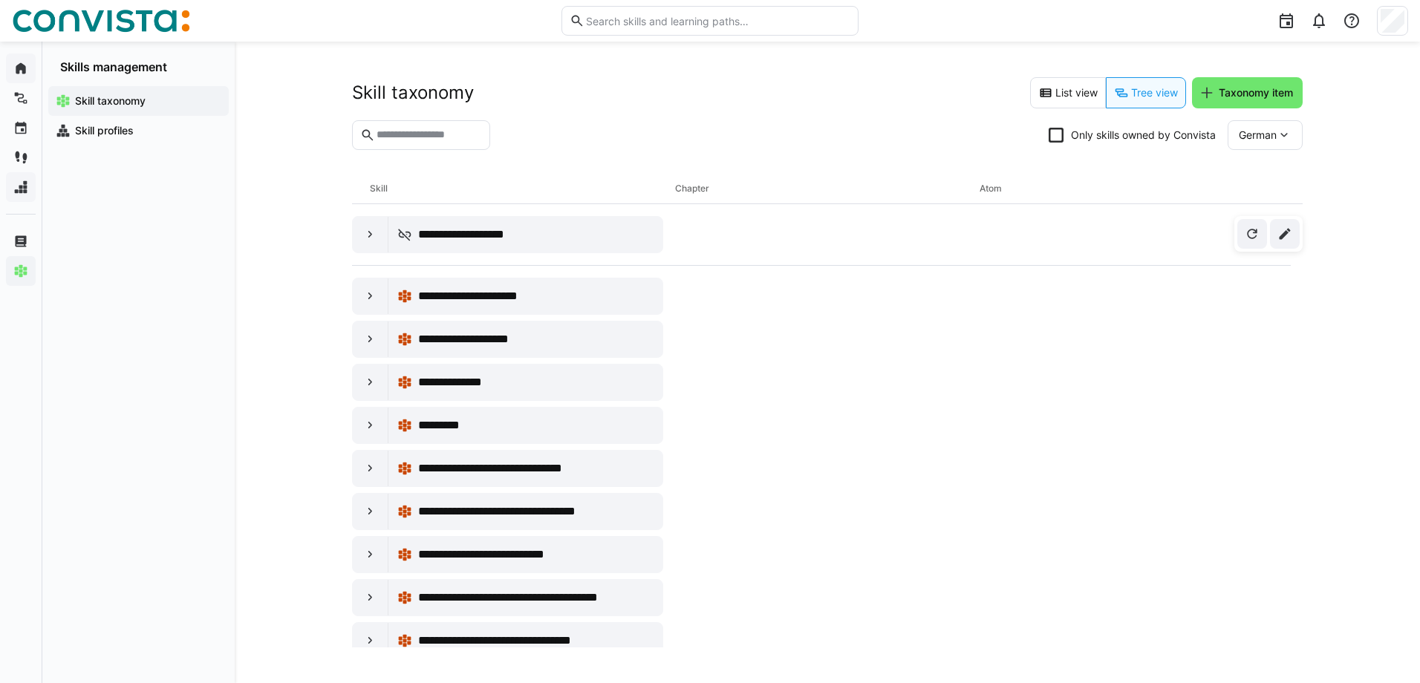
click at [878, 252] on div "**********" at bounding box center [821, 234] width 939 height 37
click at [1369, 361] on div "**********" at bounding box center [827, 363] width 1185 height 642
click at [1262, 79] on span "Taxonomy item" at bounding box center [1247, 92] width 111 height 31
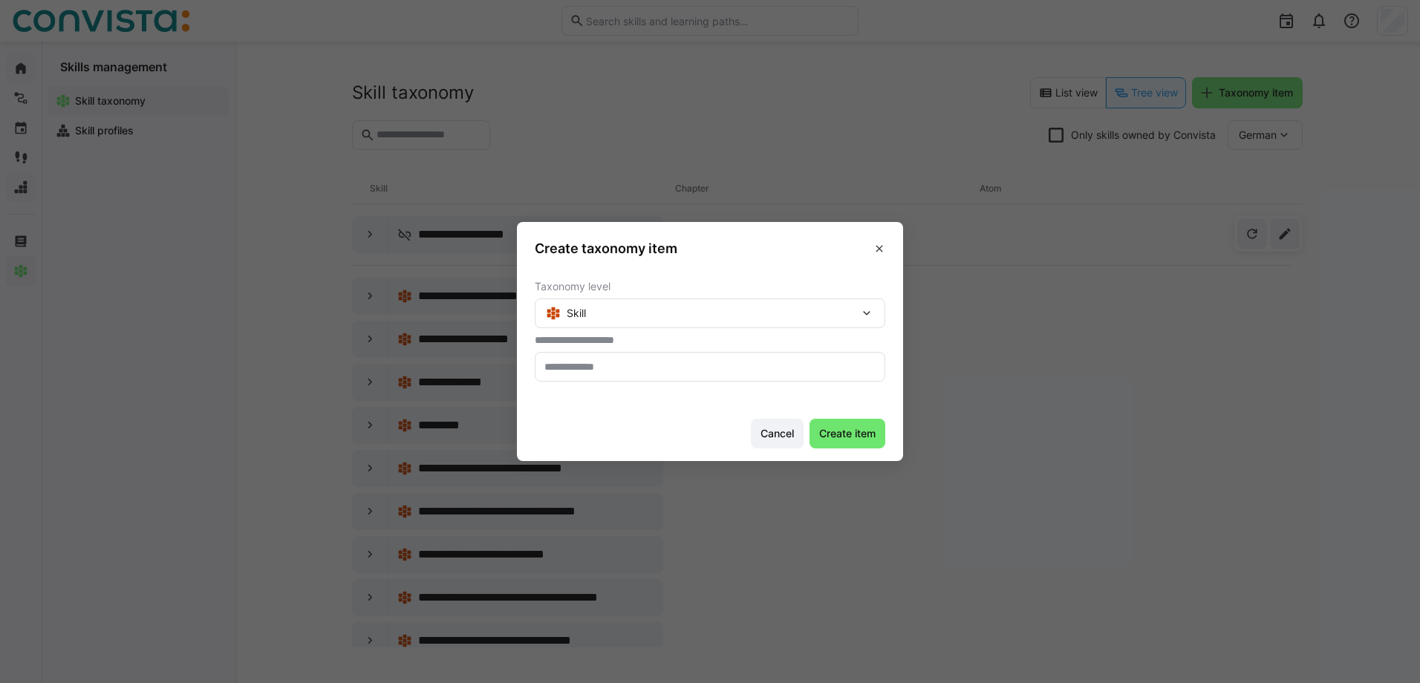
click at [657, 244] on h3 "Create taxonomy item" at bounding box center [606, 248] width 143 height 17
drag, startPoint x: 881, startPoint y: 247, endPoint x: 891, endPoint y: 257, distance: 14.2
click at [888, 253] on span at bounding box center [879, 249] width 24 height 24
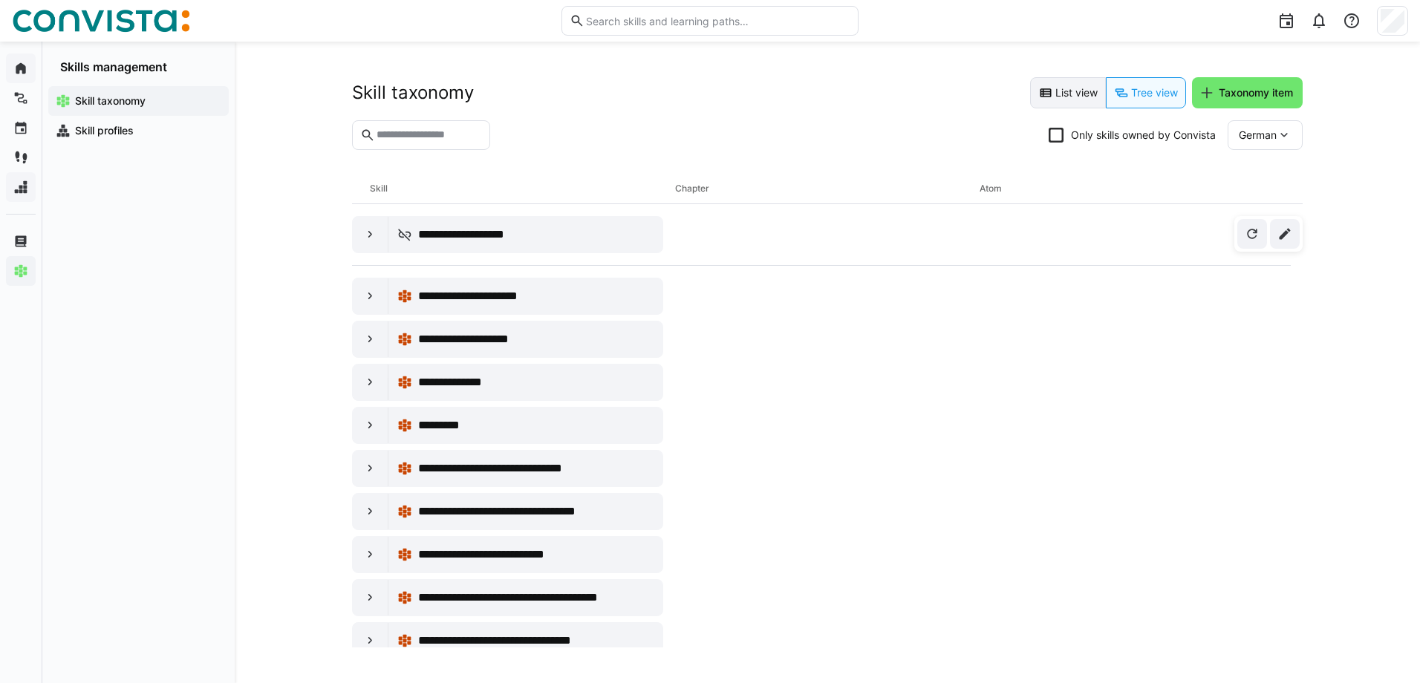
click at [1086, 91] on eds-button-option "List view" at bounding box center [1068, 92] width 76 height 31
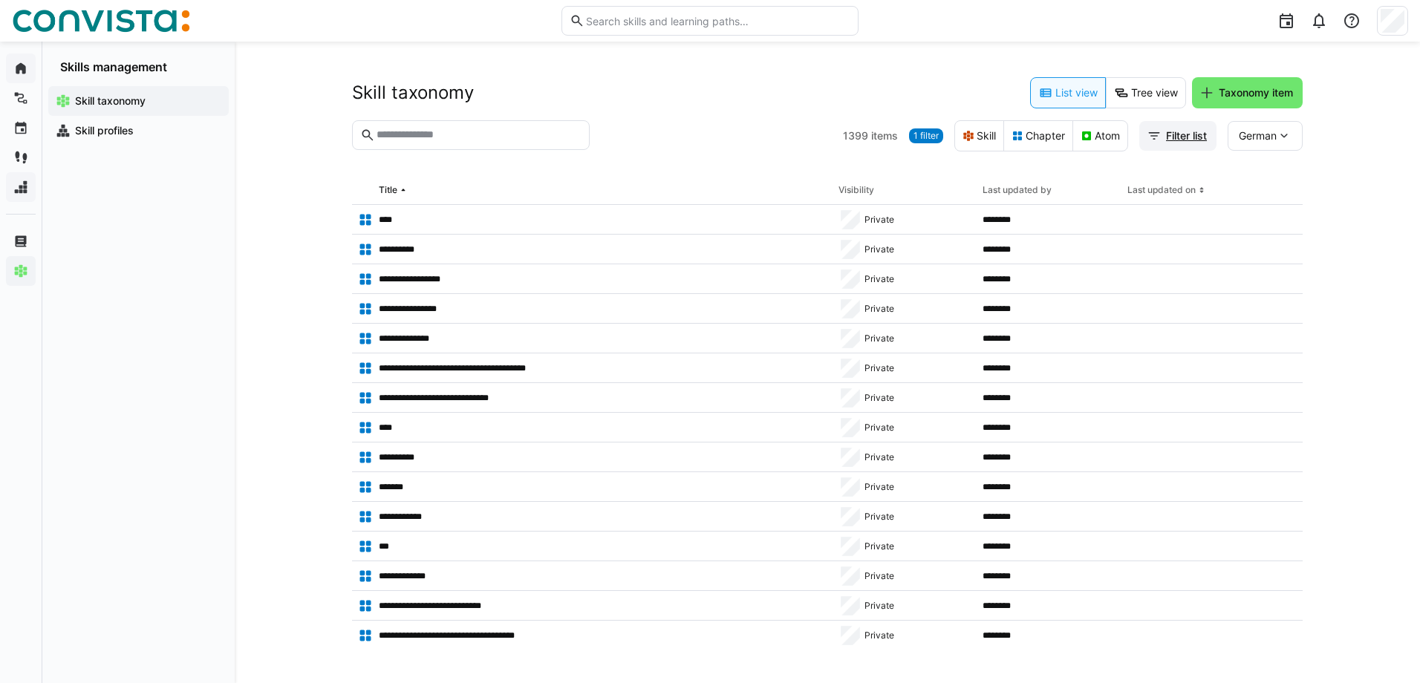
click at [1188, 142] on span "Filter list" at bounding box center [1186, 135] width 45 height 15
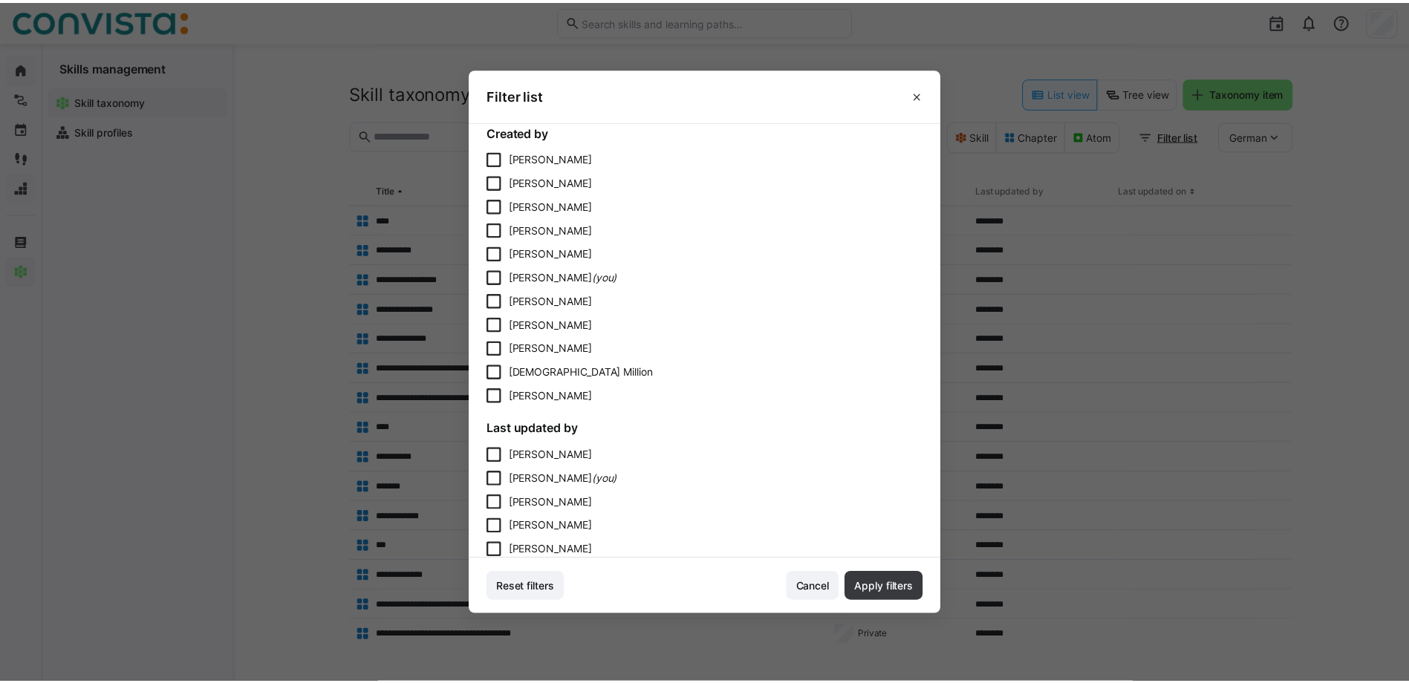
scroll to position [206, 0]
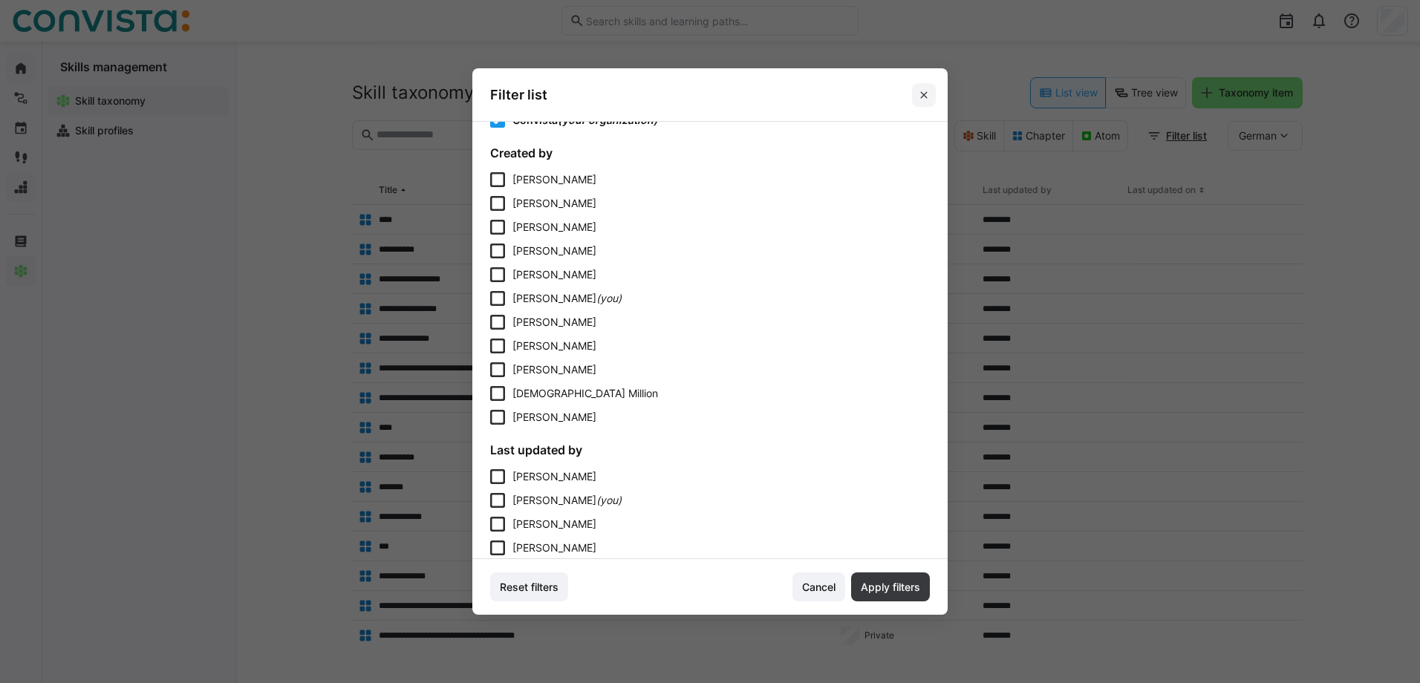
click at [933, 91] on span at bounding box center [924, 95] width 24 height 24
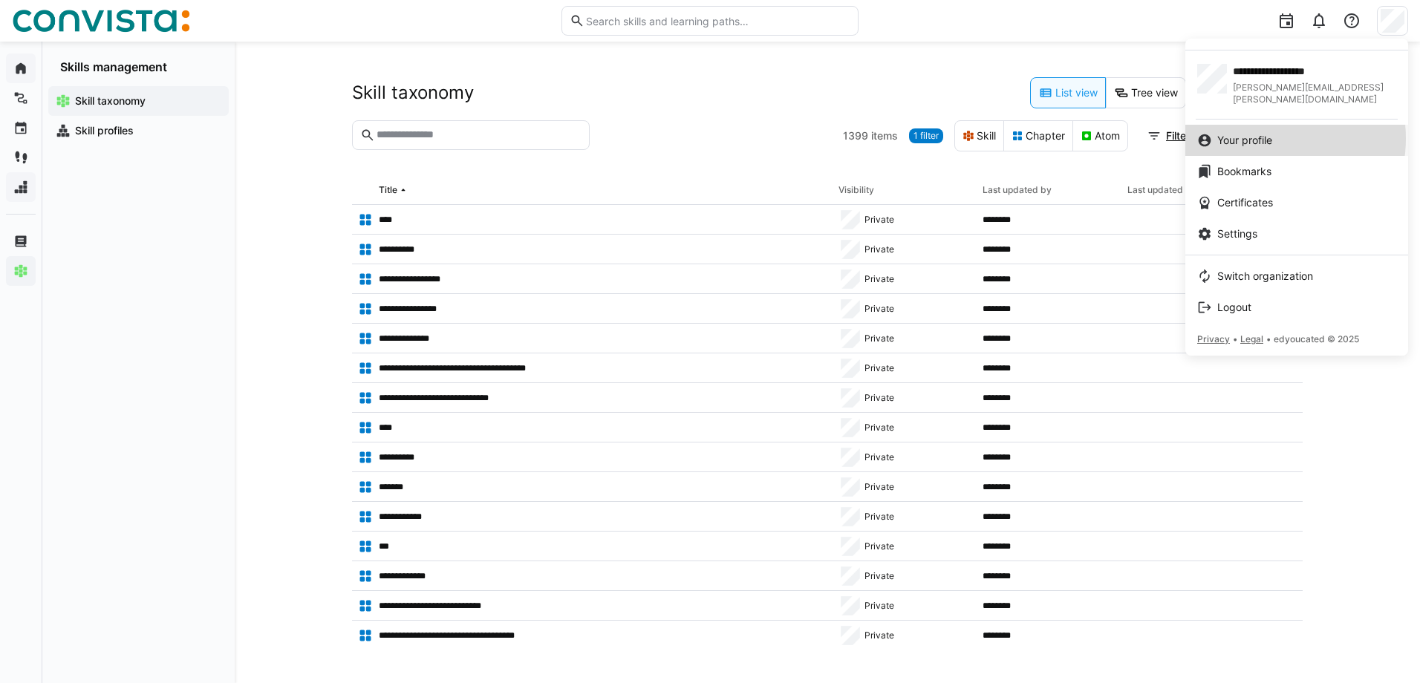
click at [1265, 133] on span "Your profile" at bounding box center [1244, 140] width 55 height 15
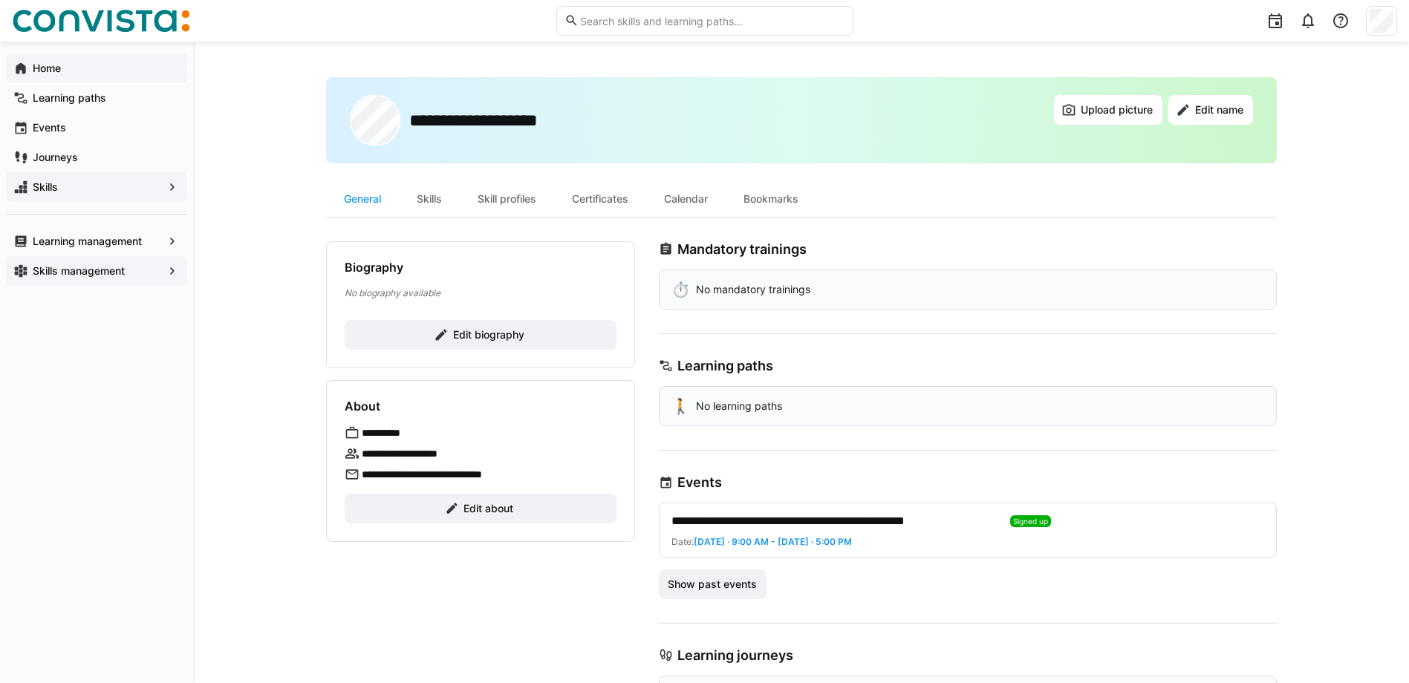
click at [648, 15] on input "text" at bounding box center [711, 20] width 266 height 13
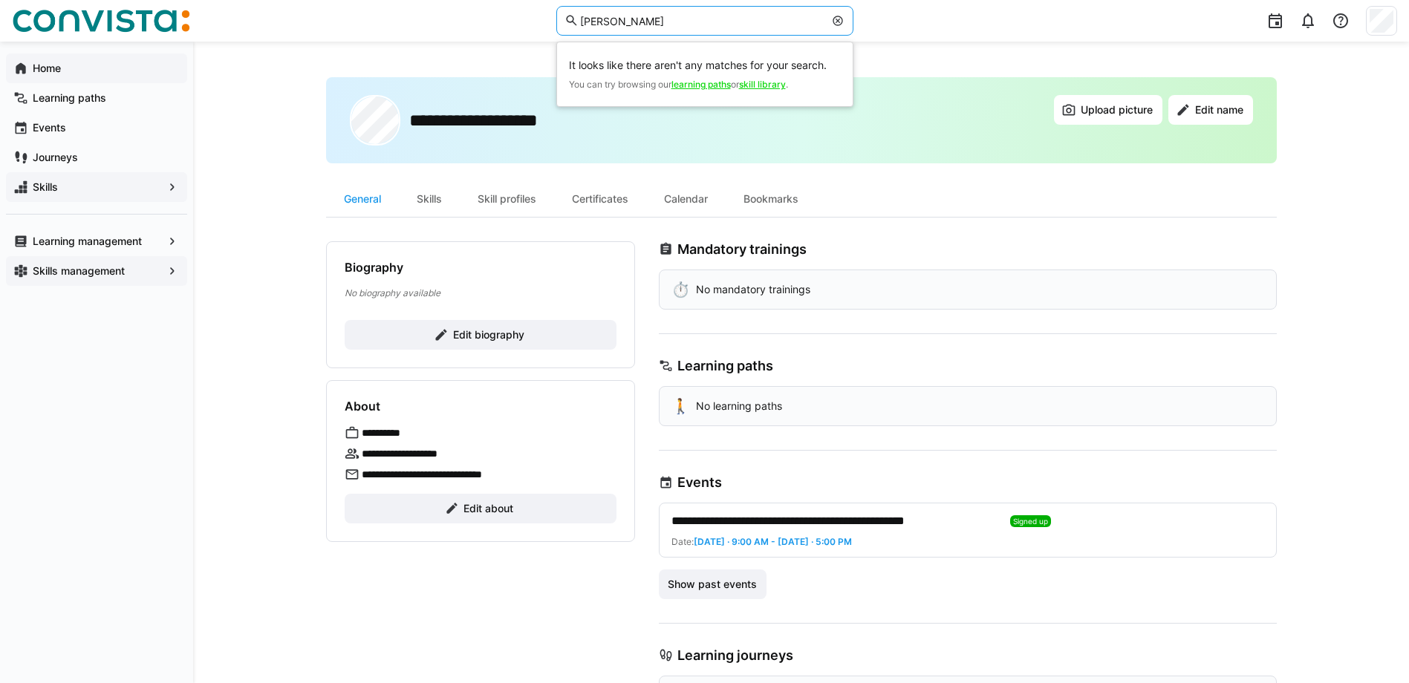
type input "[PERSON_NAME]"
drag, startPoint x: 643, startPoint y: 12, endPoint x: 465, endPoint y: 3, distance: 178.4
click at [465, 3] on div "[PERSON_NAME] It looks like there aren't any matches for your search. You can t…" at bounding box center [704, 21] width 1385 height 42
click at [697, 25] on input "[PERSON_NAME]" at bounding box center [700, 20] width 245 height 13
drag, startPoint x: 697, startPoint y: 25, endPoint x: 658, endPoint y: 19, distance: 39.0
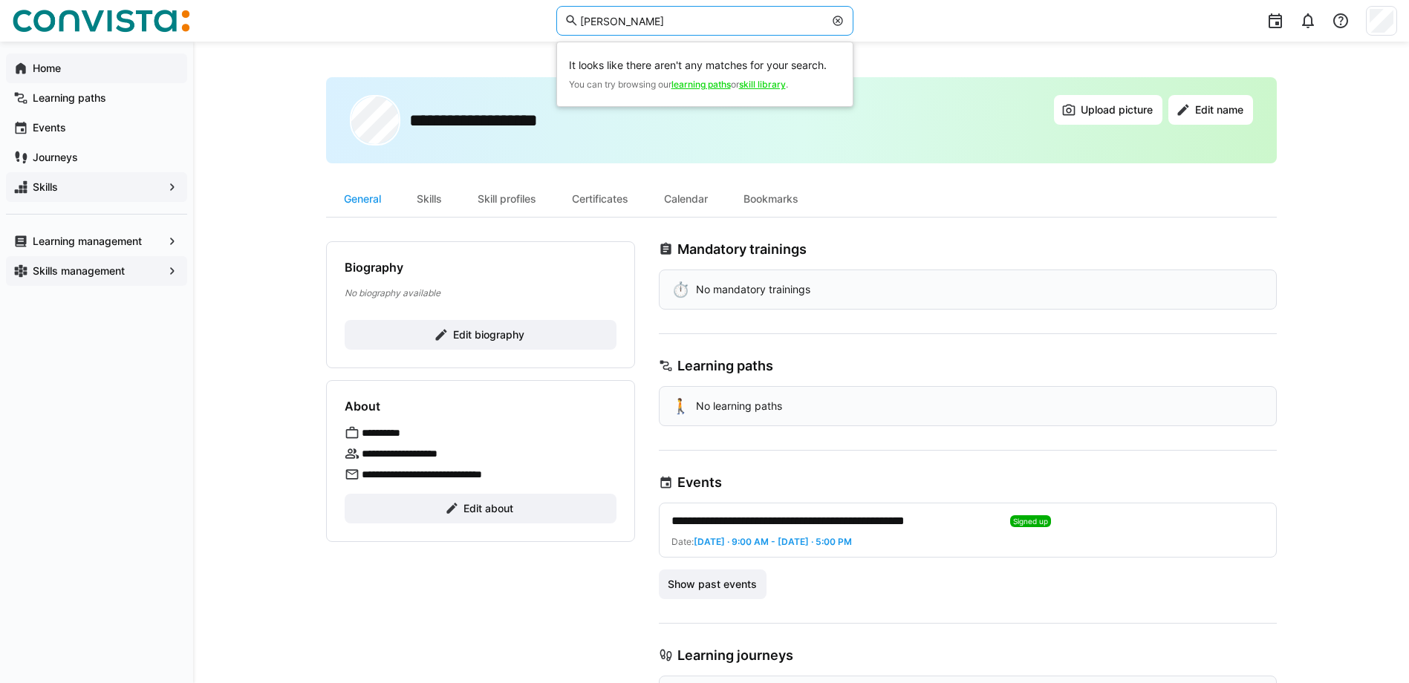
click at [695, 25] on input "[PERSON_NAME]" at bounding box center [700, 20] width 245 height 13
click at [456, 191] on div "Skills" at bounding box center [429, 199] width 61 height 36
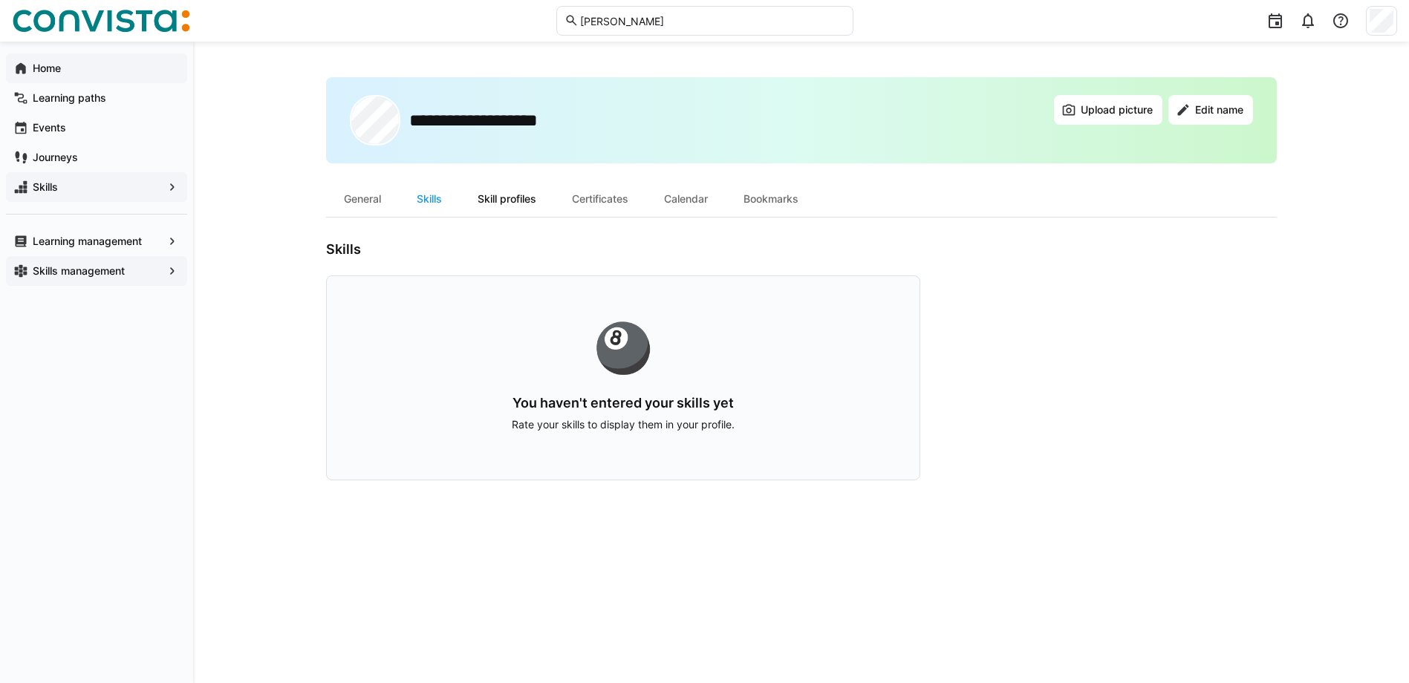
click at [518, 197] on div "Skill profiles" at bounding box center [507, 199] width 94 height 36
click at [604, 199] on div "Certificates" at bounding box center [600, 199] width 92 height 36
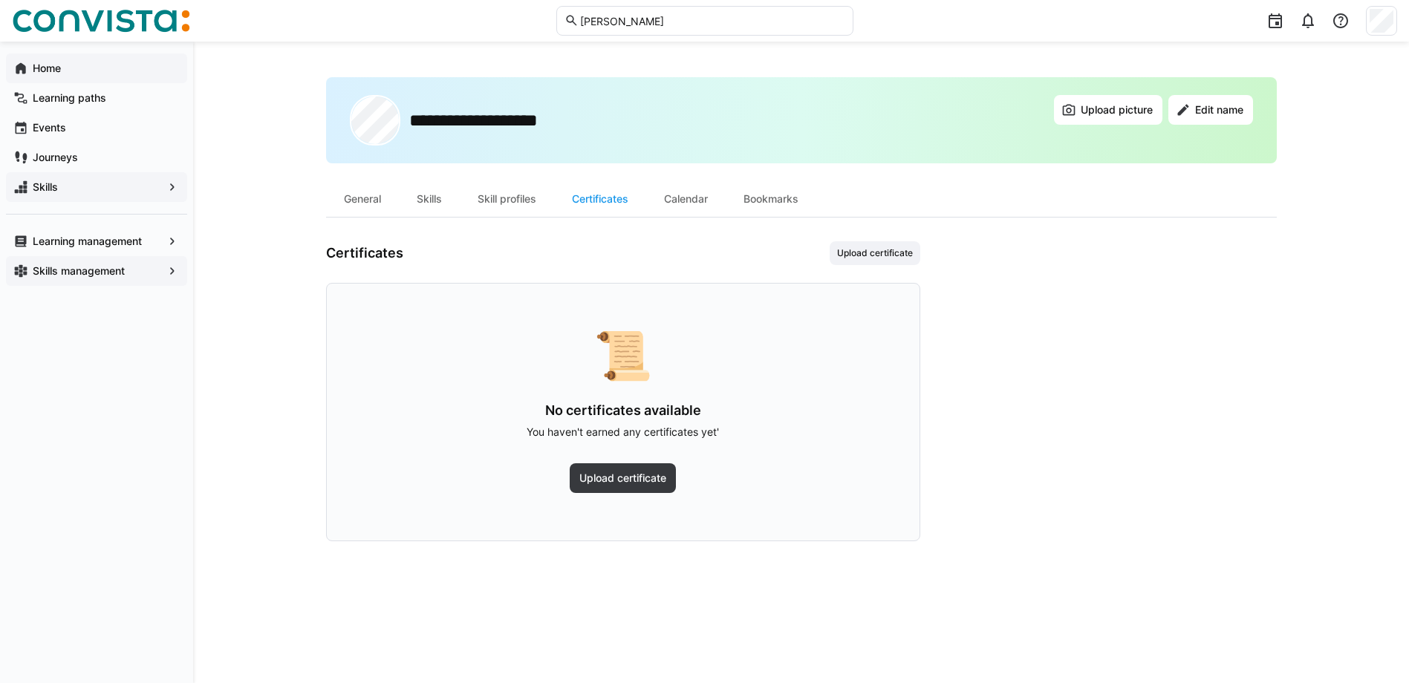
click at [696, 201] on div "Calendar" at bounding box center [685, 199] width 79 height 36
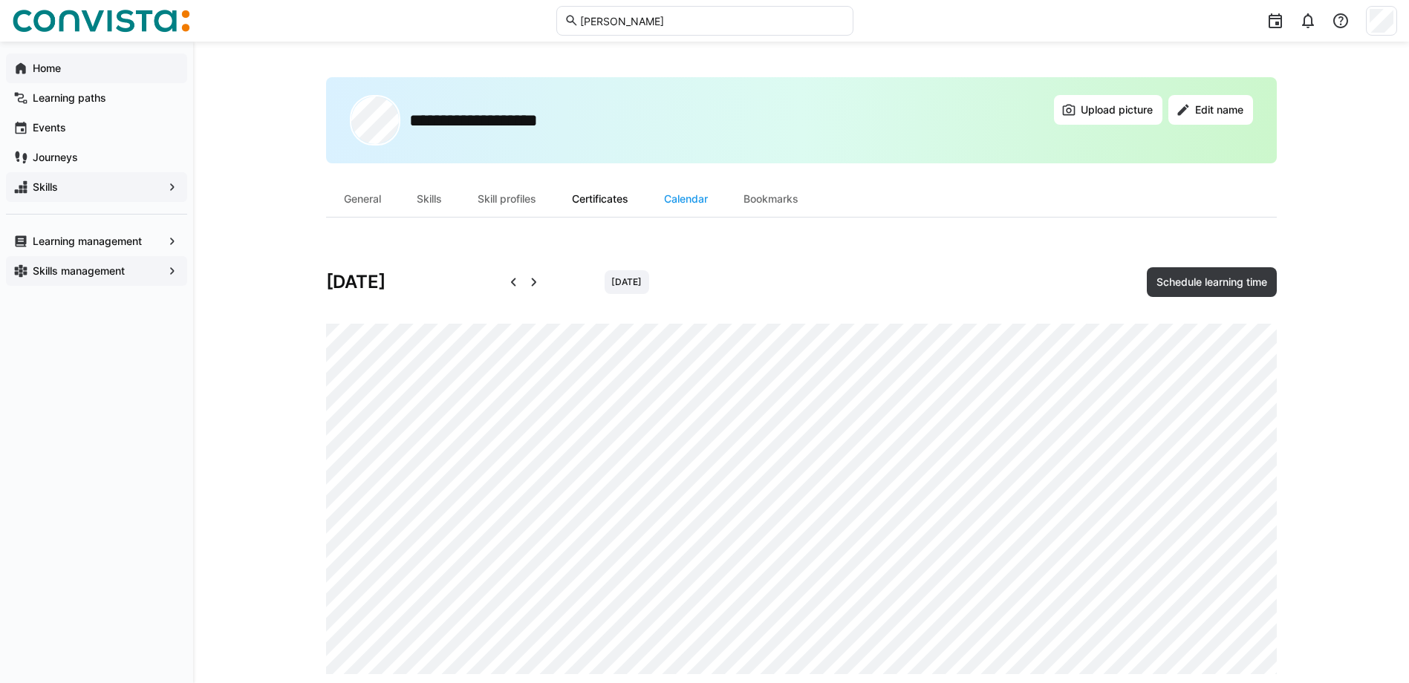
click at [590, 181] on div "Certificates" at bounding box center [600, 199] width 92 height 36
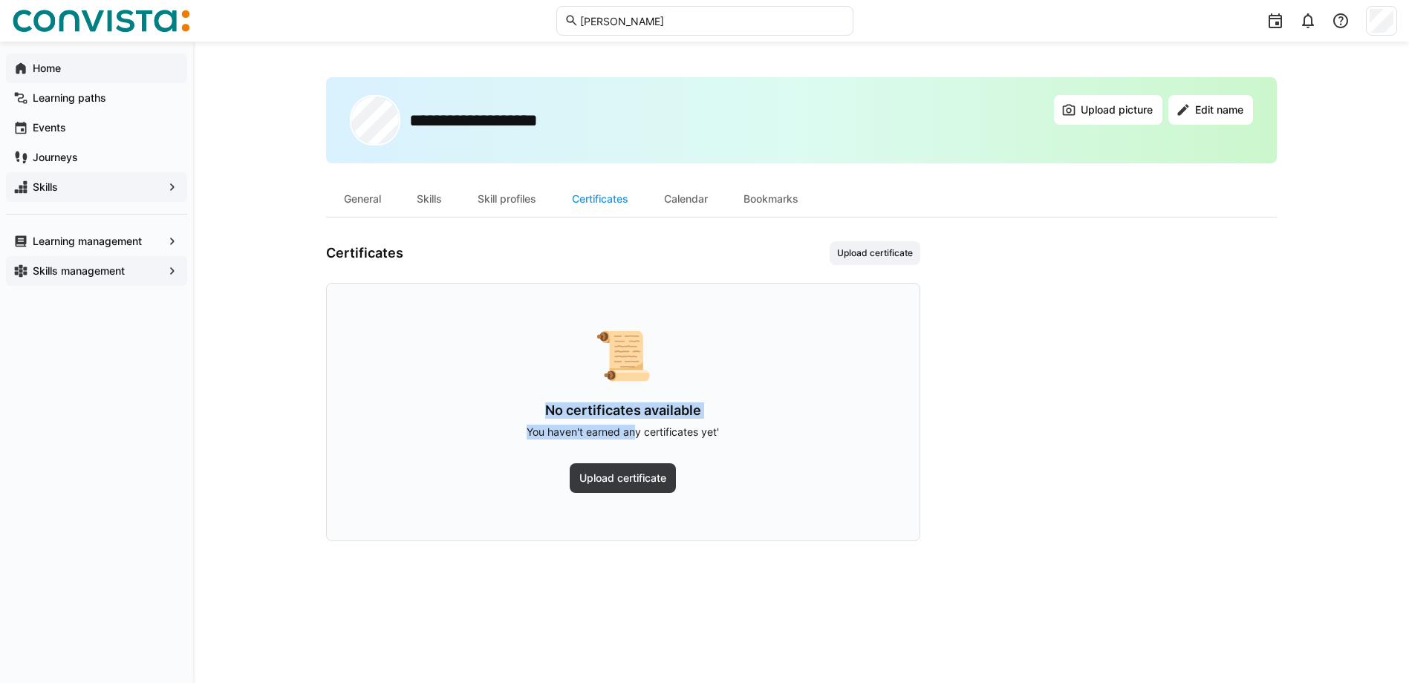
drag, startPoint x: 619, startPoint y: 437, endPoint x: 457, endPoint y: 412, distance: 163.7
click at [457, 412] on div "No certificates available You haven't earned any certificates yet'" at bounding box center [623, 420] width 498 height 37
click at [697, 186] on div "Calendar" at bounding box center [685, 199] width 79 height 36
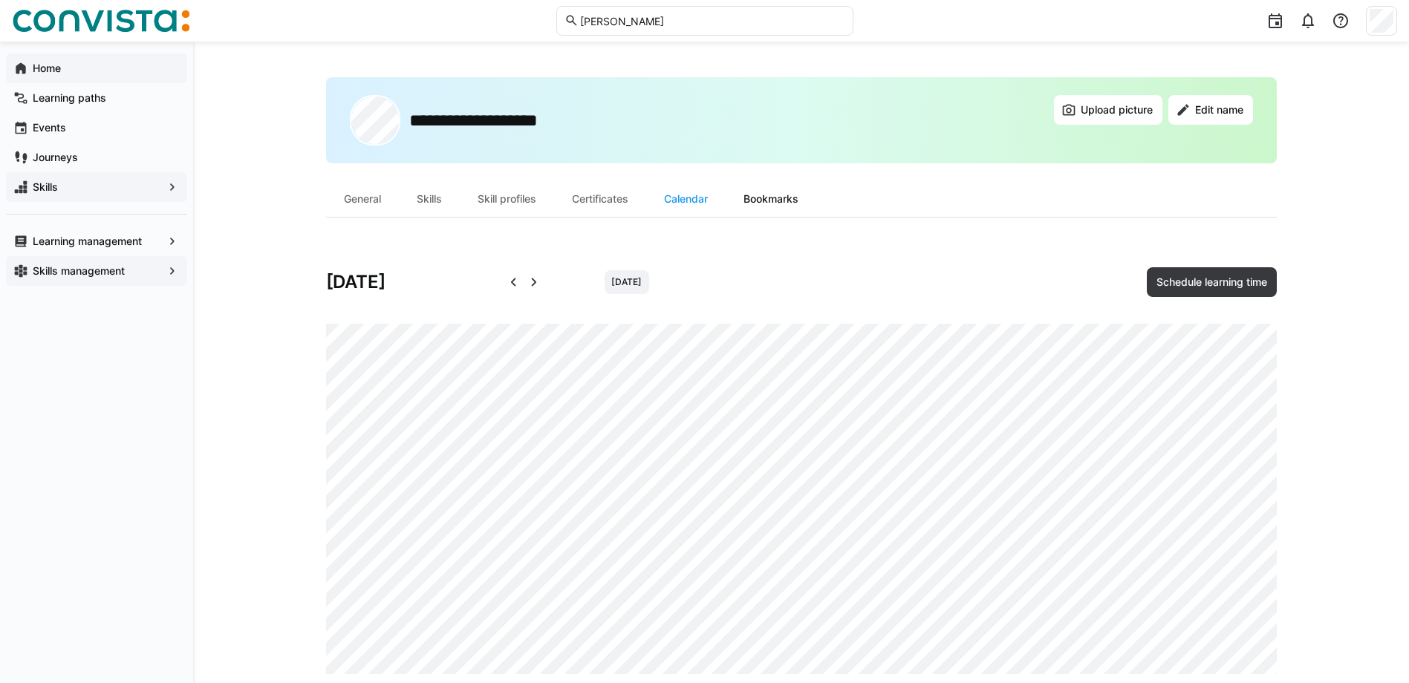
click at [763, 200] on div "Bookmarks" at bounding box center [771, 199] width 91 height 36
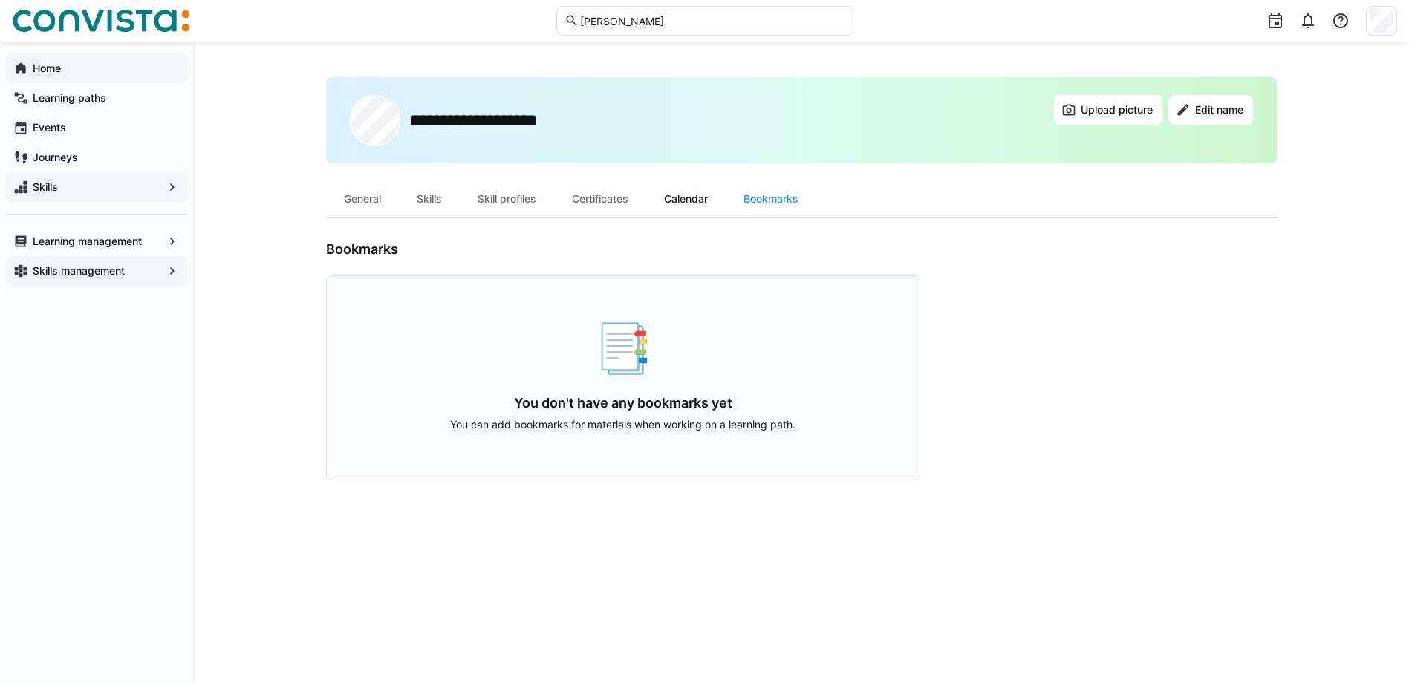
click at [685, 205] on div "Calendar" at bounding box center [685, 199] width 79 height 36
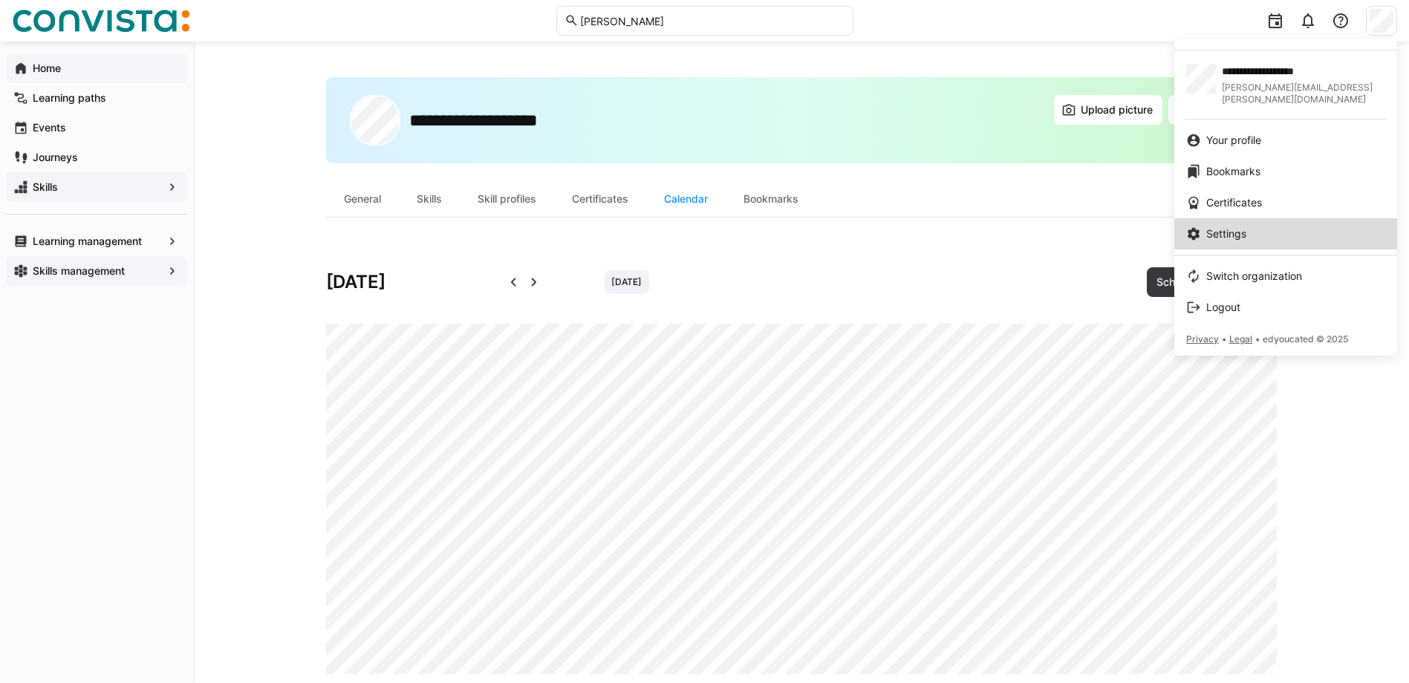
click at [1331, 230] on link "Settings" at bounding box center [1285, 233] width 223 height 31
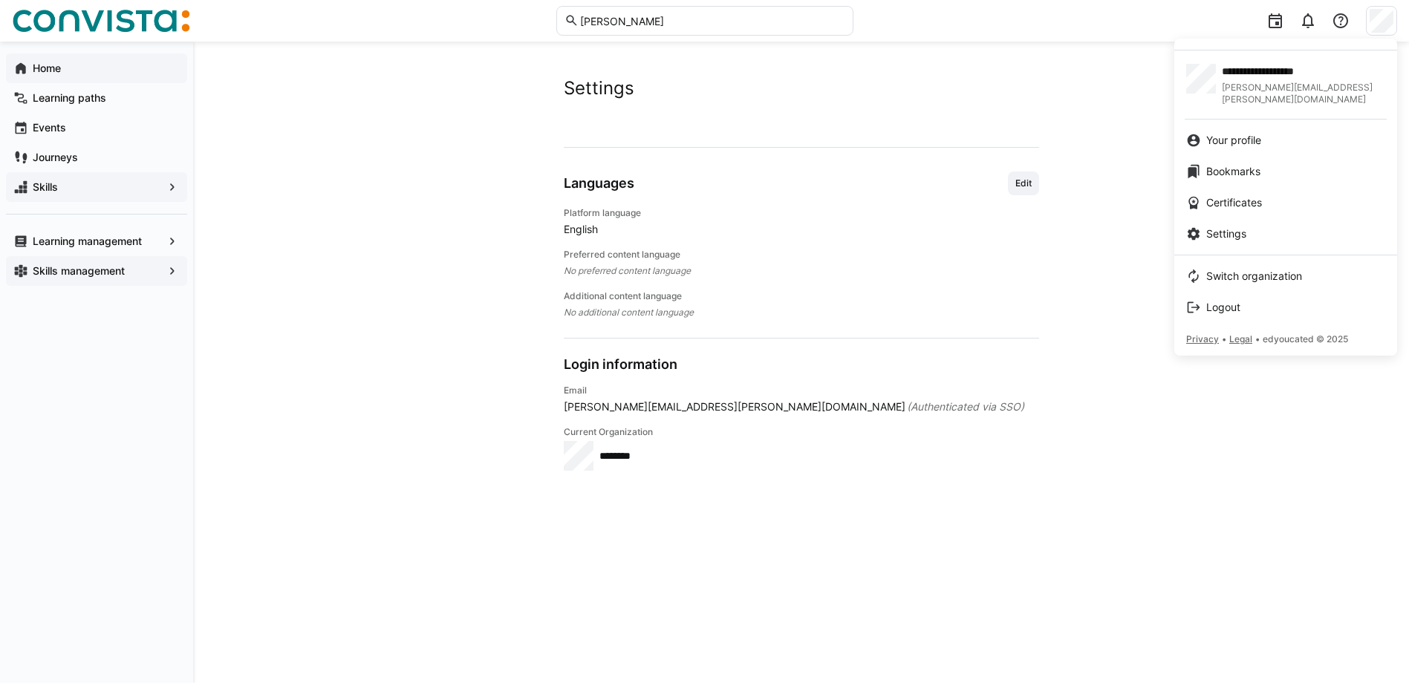
click at [130, 336] on div at bounding box center [704, 341] width 1409 height 683
